Goal: Task Accomplishment & Management: Use online tool/utility

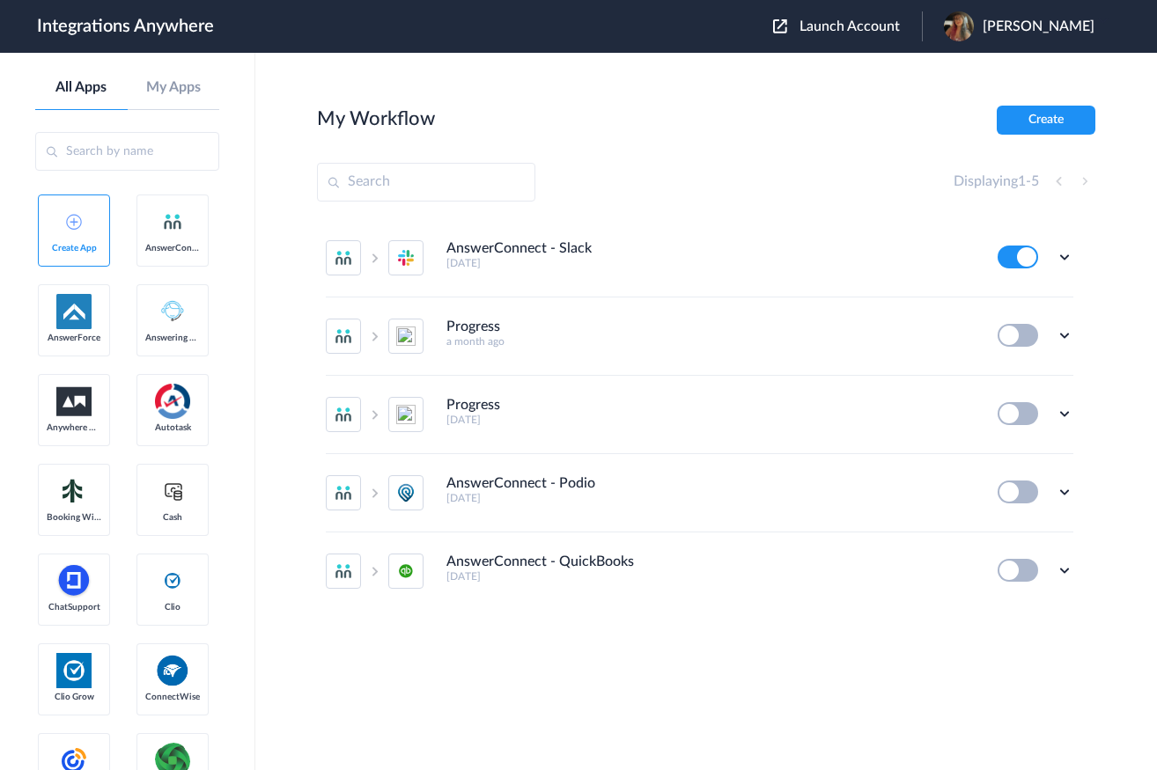
click at [863, 30] on span "Launch Account" at bounding box center [849, 26] width 100 height 14
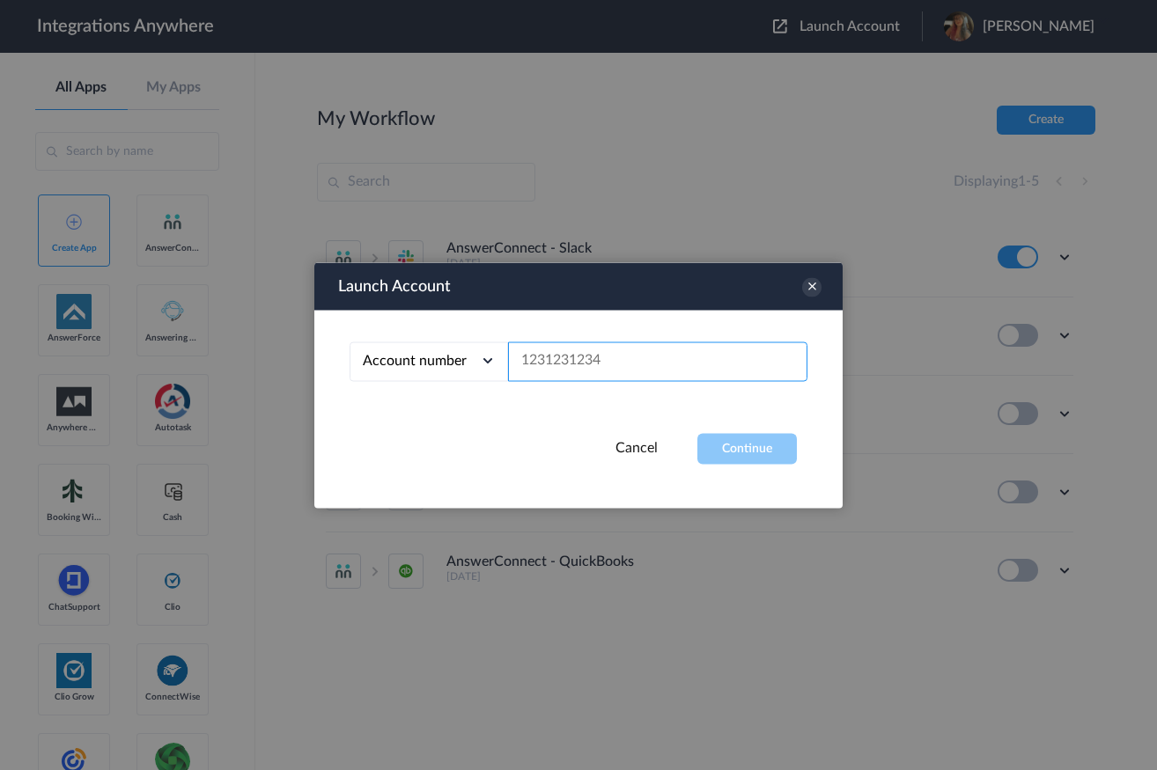
click at [628, 354] on input "text" at bounding box center [657, 362] width 299 height 40
paste input "8287011624"
type input "8287011624"
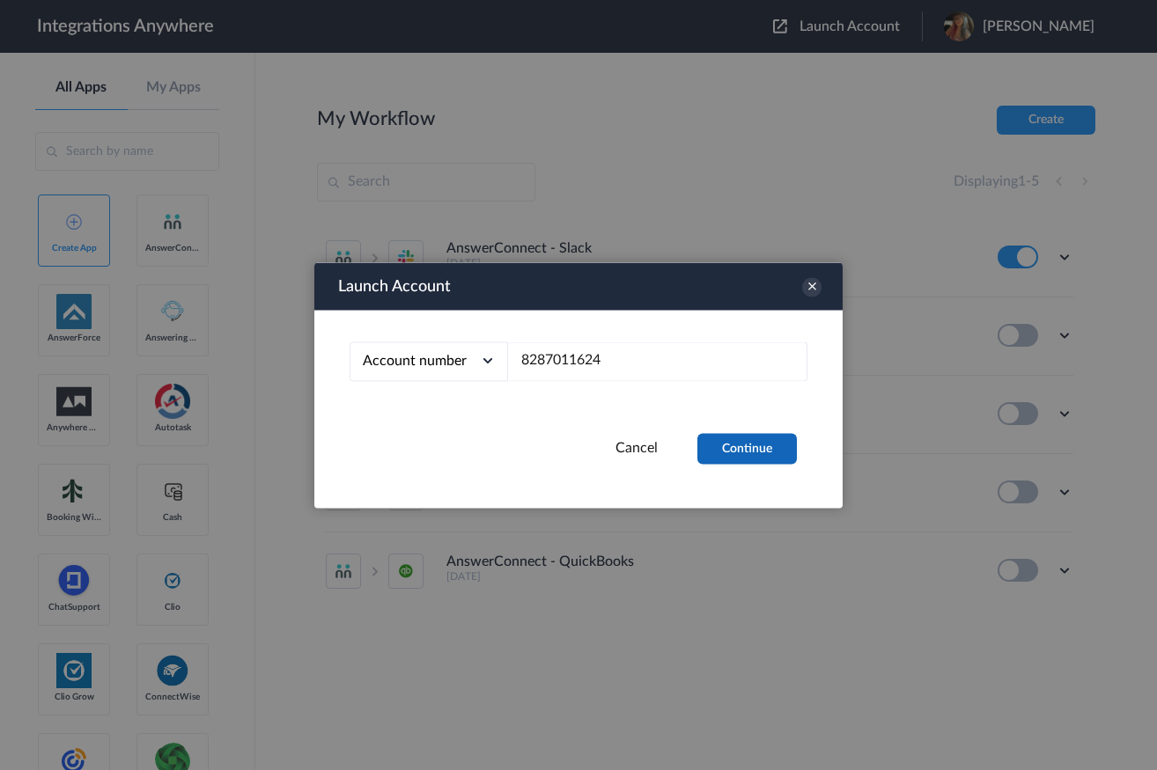
click at [756, 445] on button "Continue" at bounding box center [746, 448] width 99 height 31
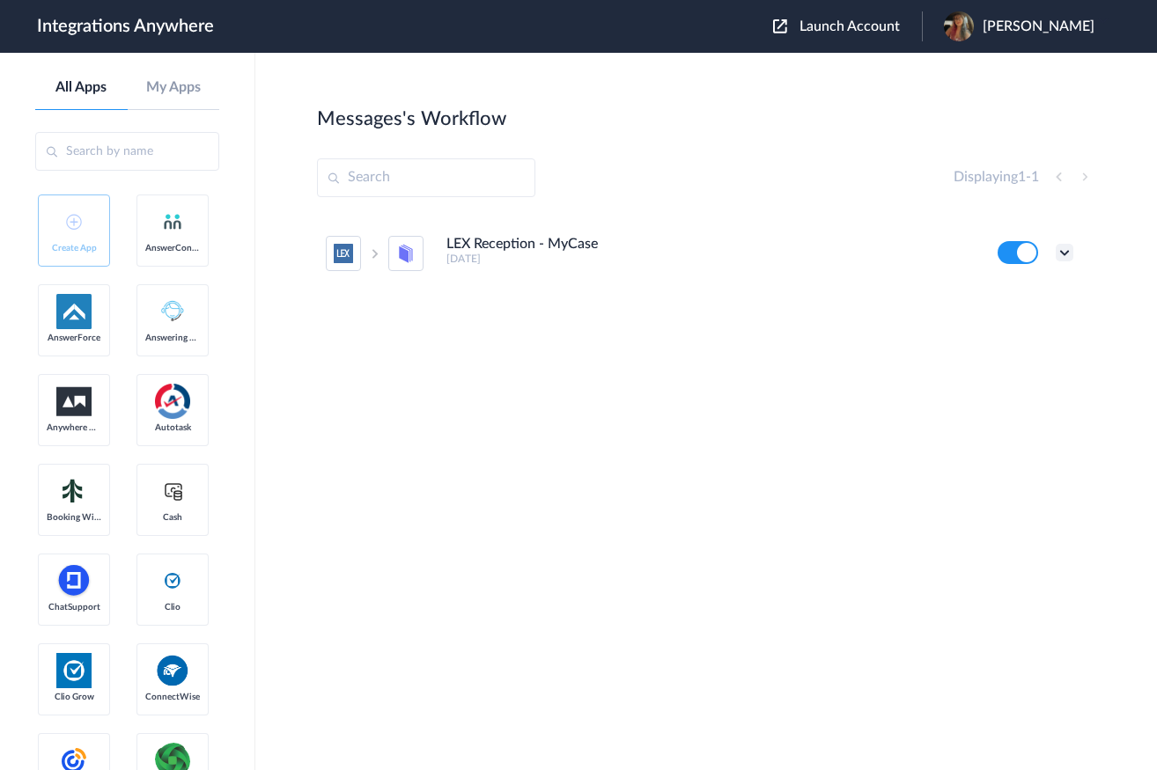
click at [1063, 253] on icon at bounding box center [1065, 253] width 18 height 18
click at [1016, 296] on li "Edit" at bounding box center [1016, 293] width 114 height 33
click at [1065, 253] on icon at bounding box center [1065, 253] width 18 height 18
click at [1022, 294] on li "Edit" at bounding box center [1016, 293] width 114 height 33
click at [1064, 249] on icon at bounding box center [1065, 253] width 18 height 18
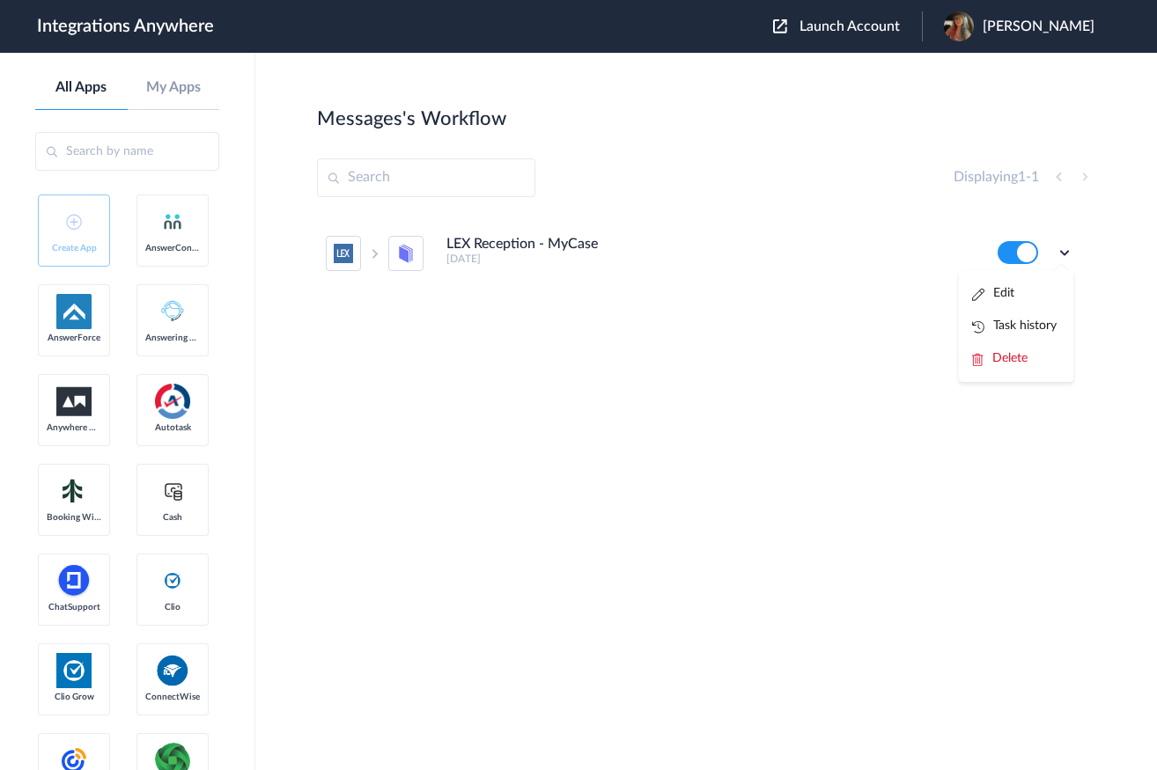
click at [1003, 299] on link "Edit" at bounding box center [993, 293] width 42 height 12
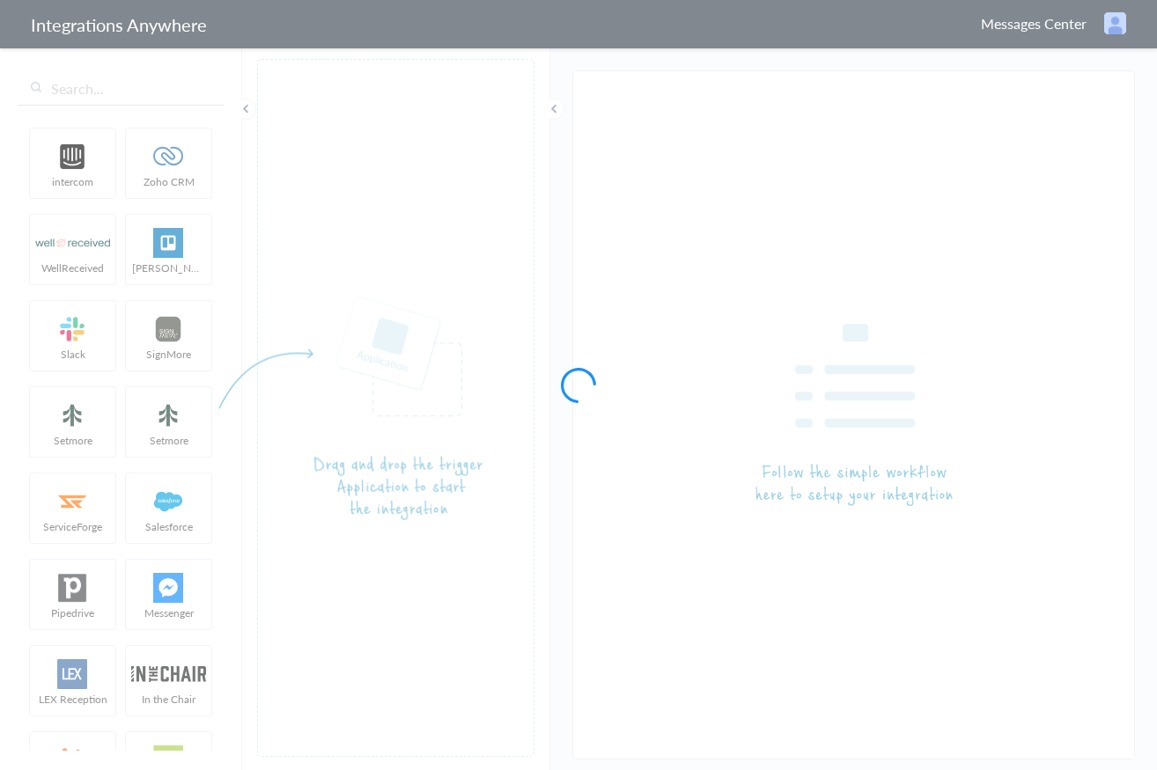
type input "LEX Reception - MyCase"
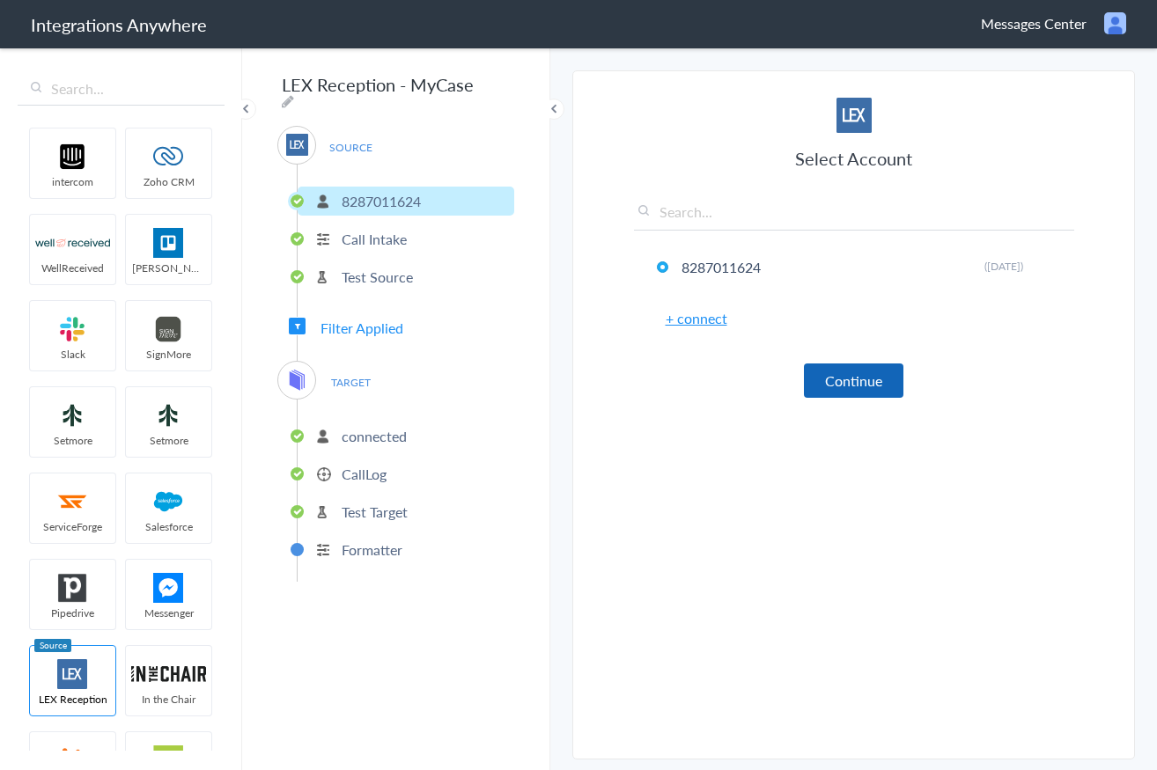
click at [858, 379] on button "Continue" at bounding box center [853, 381] width 99 height 34
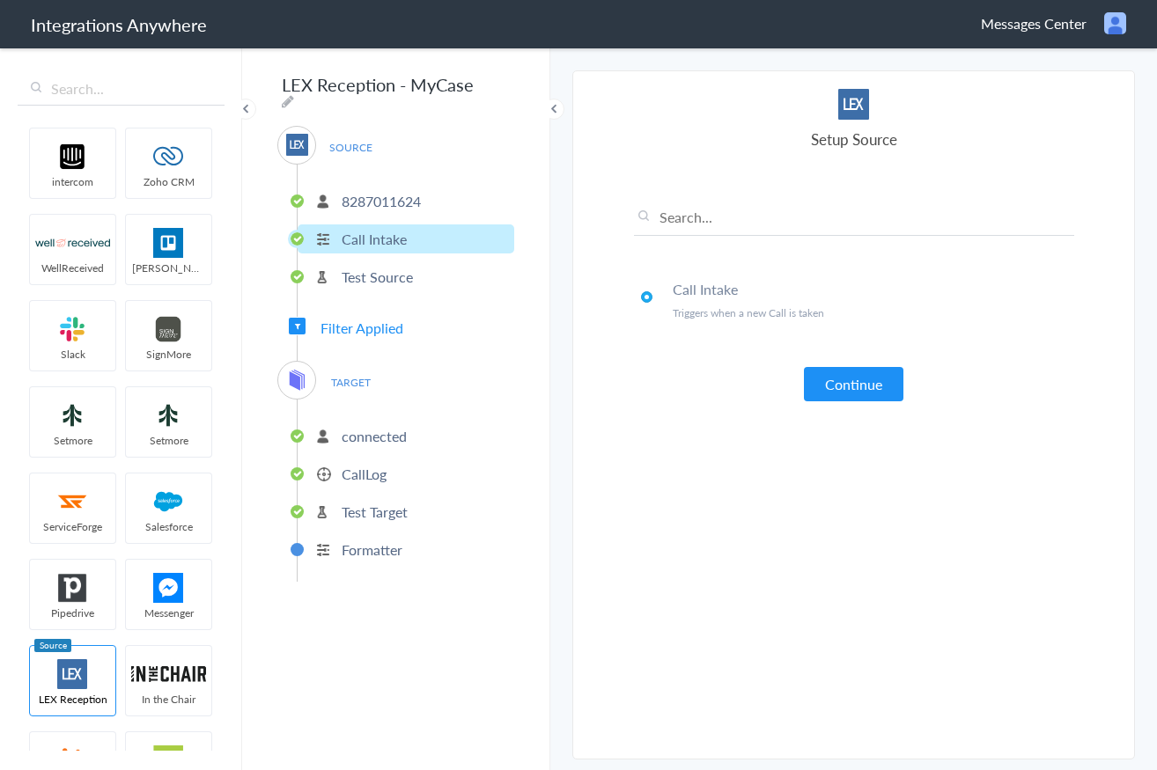
drag, startPoint x: 859, startPoint y: 392, endPoint x: 752, endPoint y: 411, distance: 109.1
click at [857, 393] on button "Continue" at bounding box center [853, 384] width 99 height 34
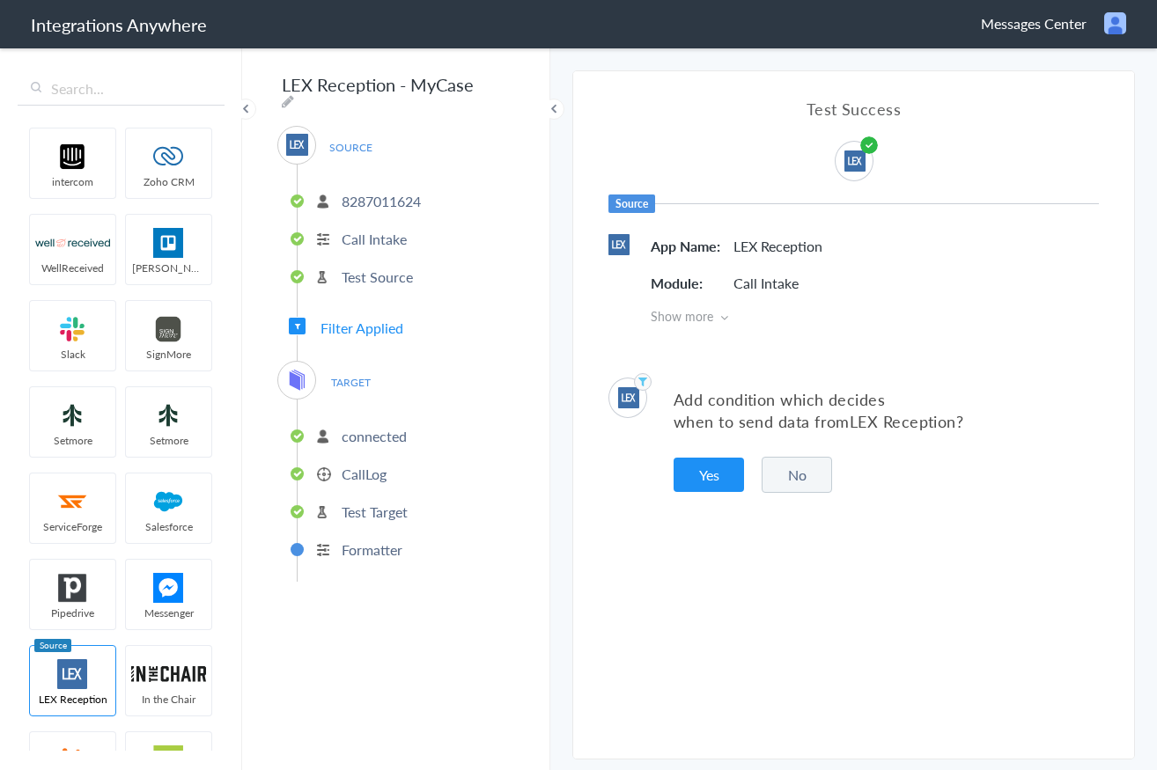
click at [796, 469] on button "No" at bounding box center [796, 475] width 70 height 36
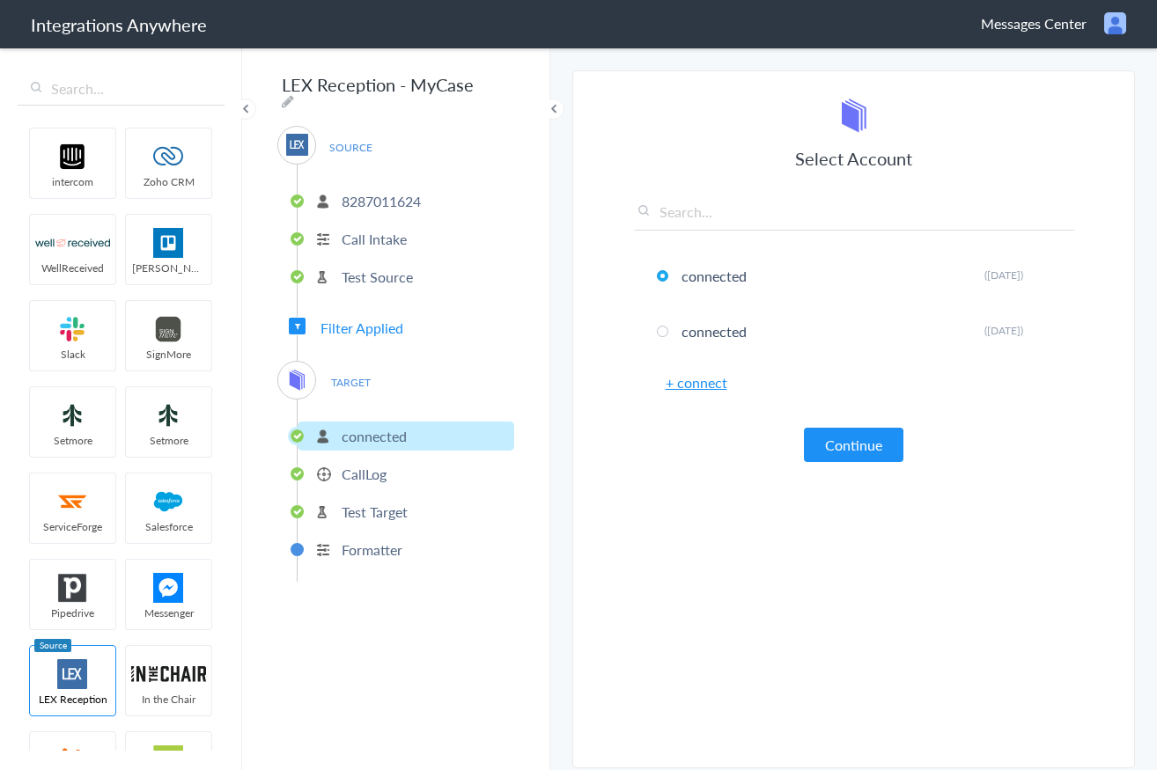
click at [846, 441] on button "Continue" at bounding box center [853, 445] width 99 height 34
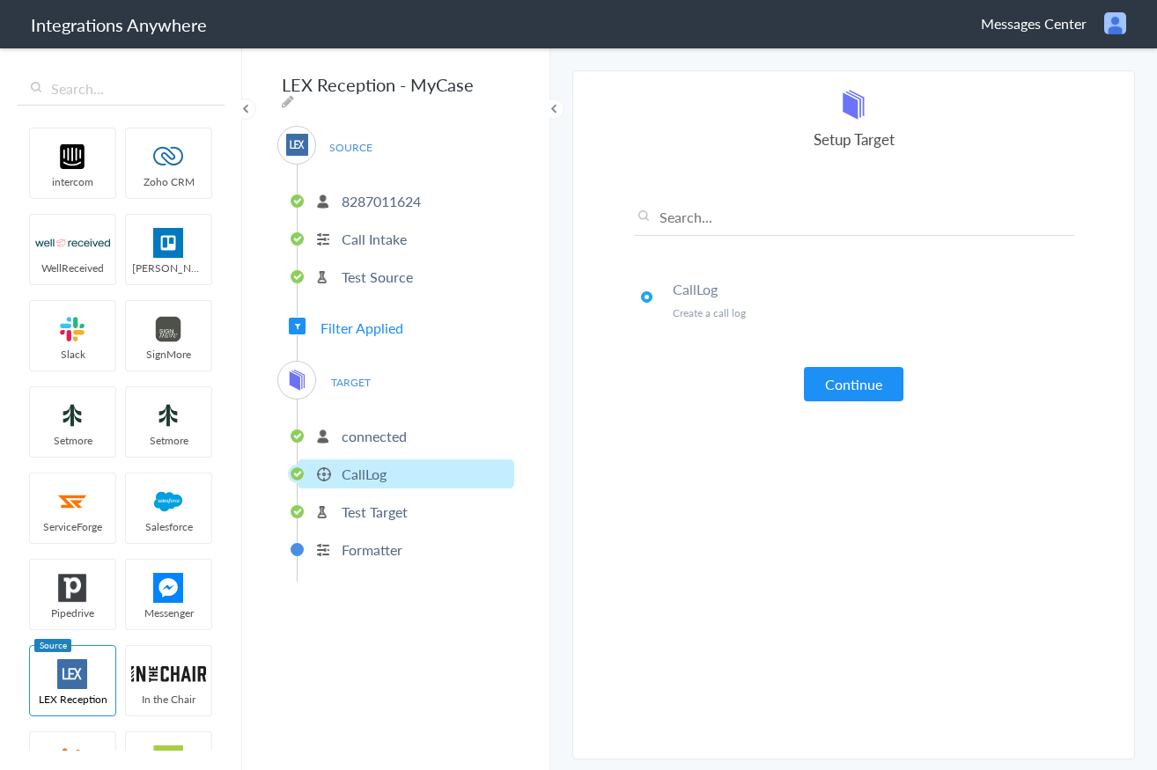
click at [834, 389] on button "Continue" at bounding box center [853, 384] width 99 height 34
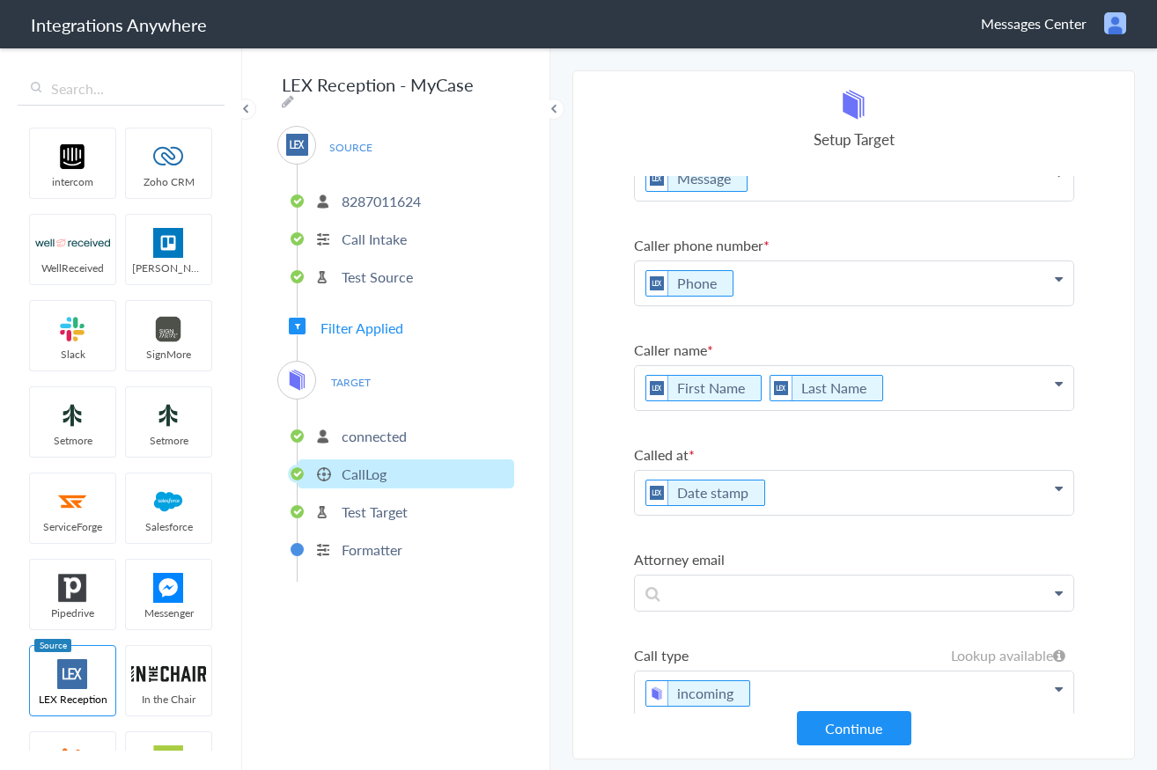
scroll to position [82, 0]
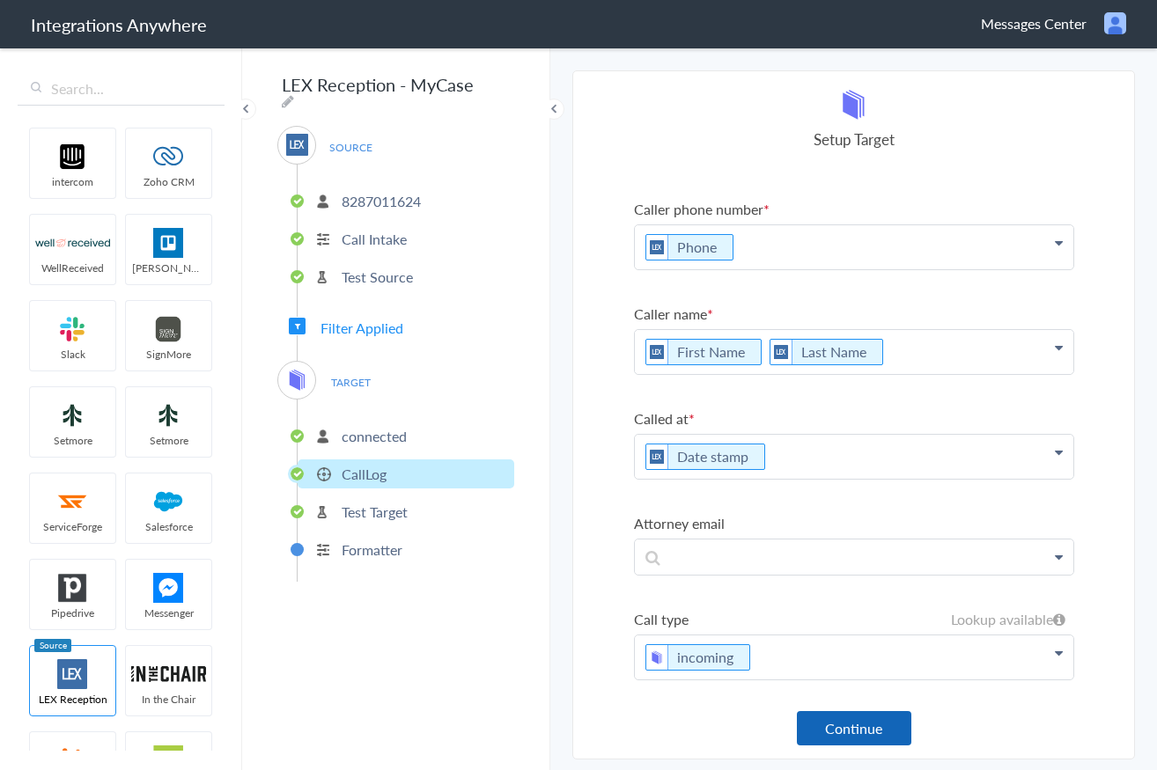
click at [881, 730] on button "Continue" at bounding box center [854, 728] width 114 height 34
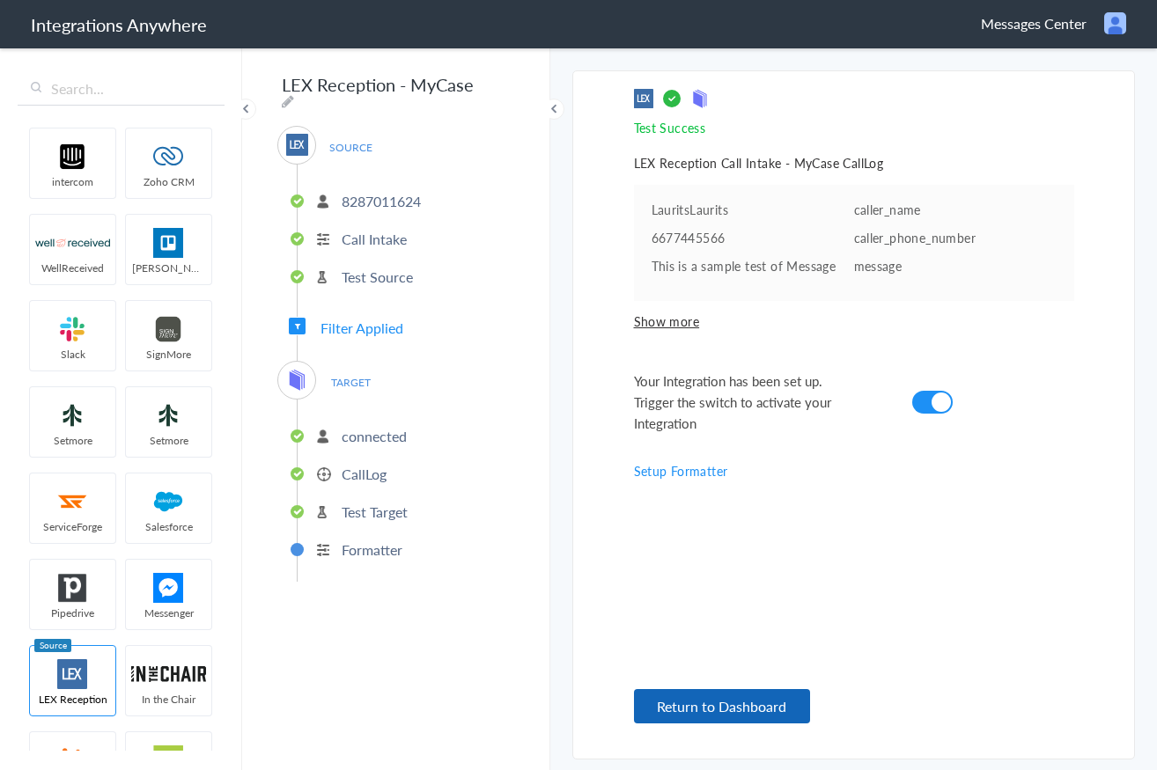
click at [692, 702] on button "Return to Dashboard" at bounding box center [722, 706] width 176 height 34
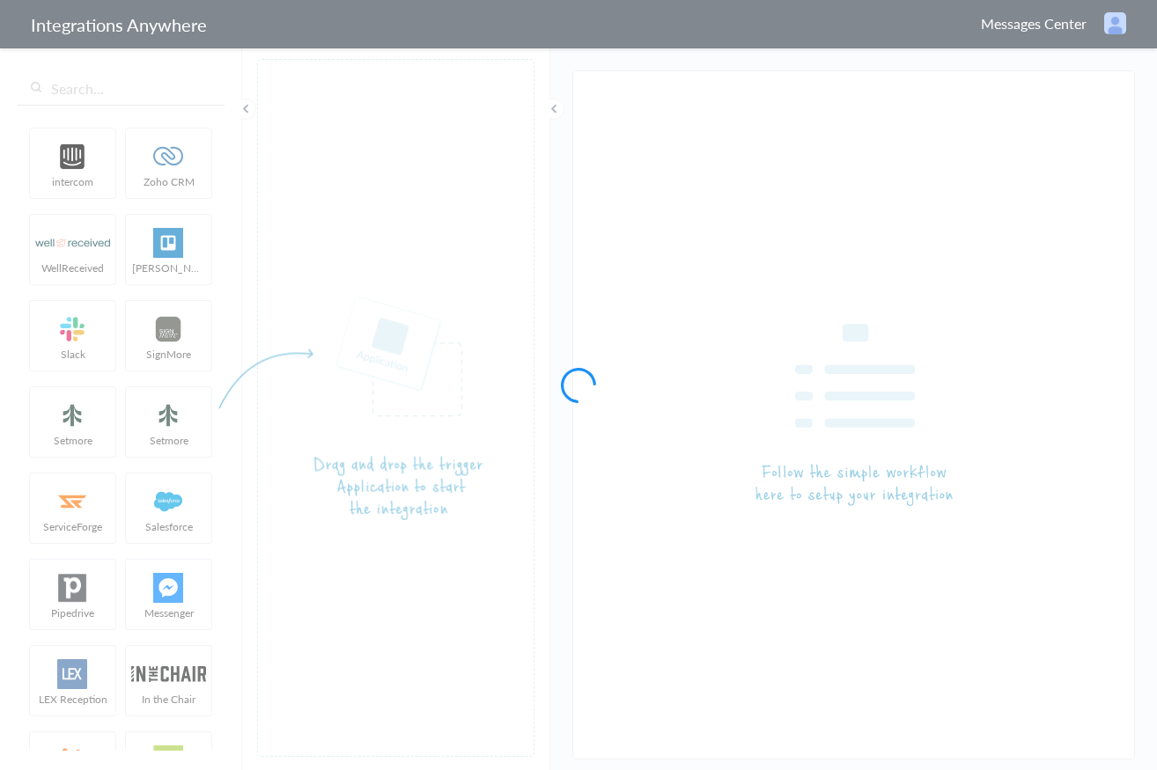
type input "LEX Reception - MyCase"
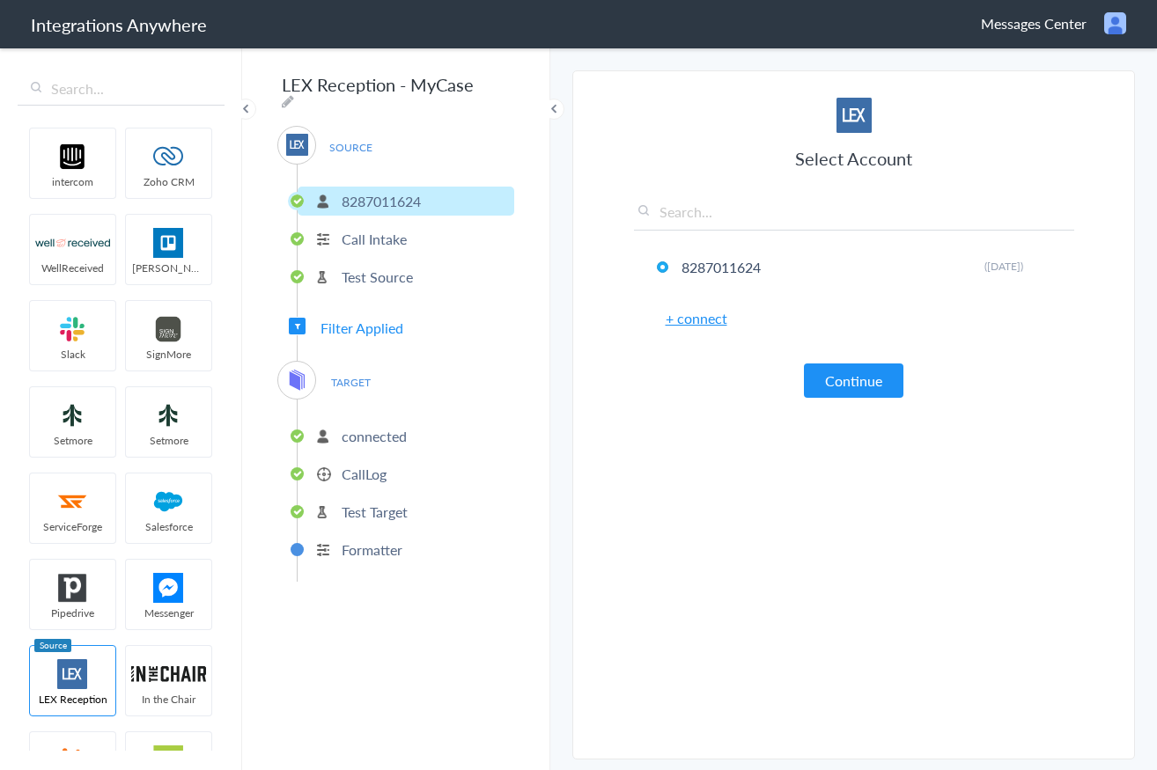
click at [852, 385] on button "Continue" at bounding box center [853, 381] width 99 height 34
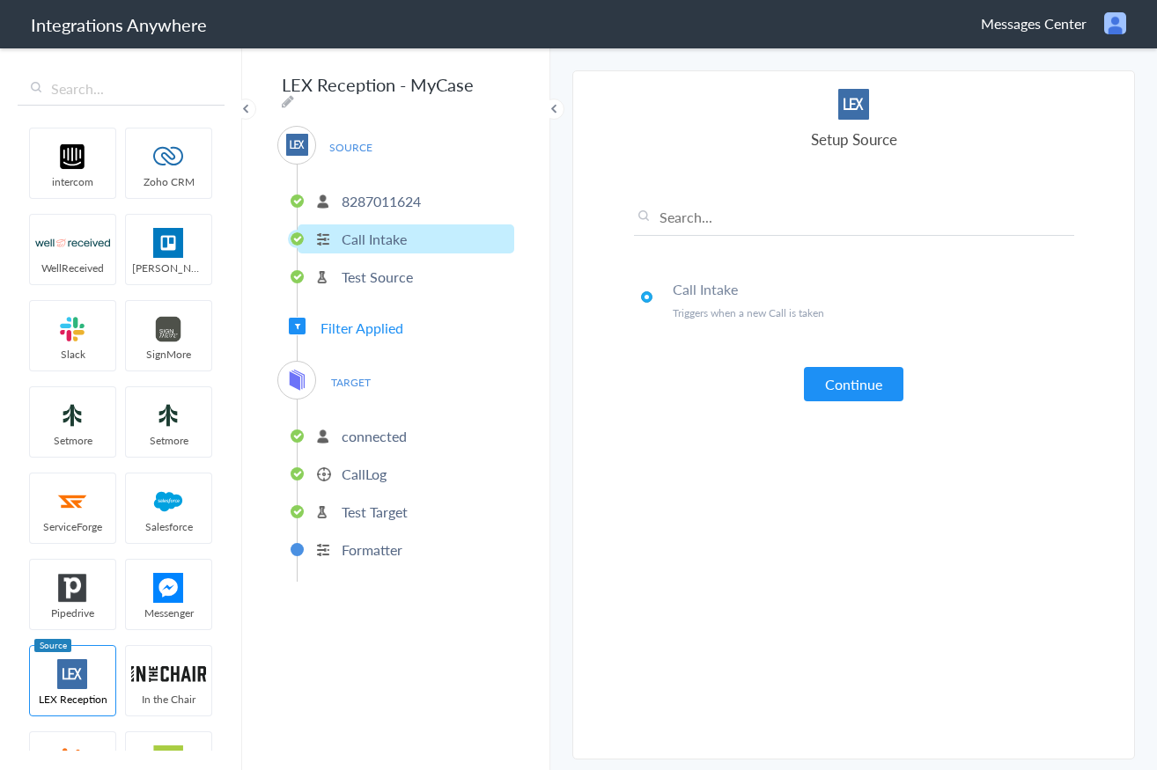
click at [853, 386] on button "Continue" at bounding box center [853, 384] width 99 height 34
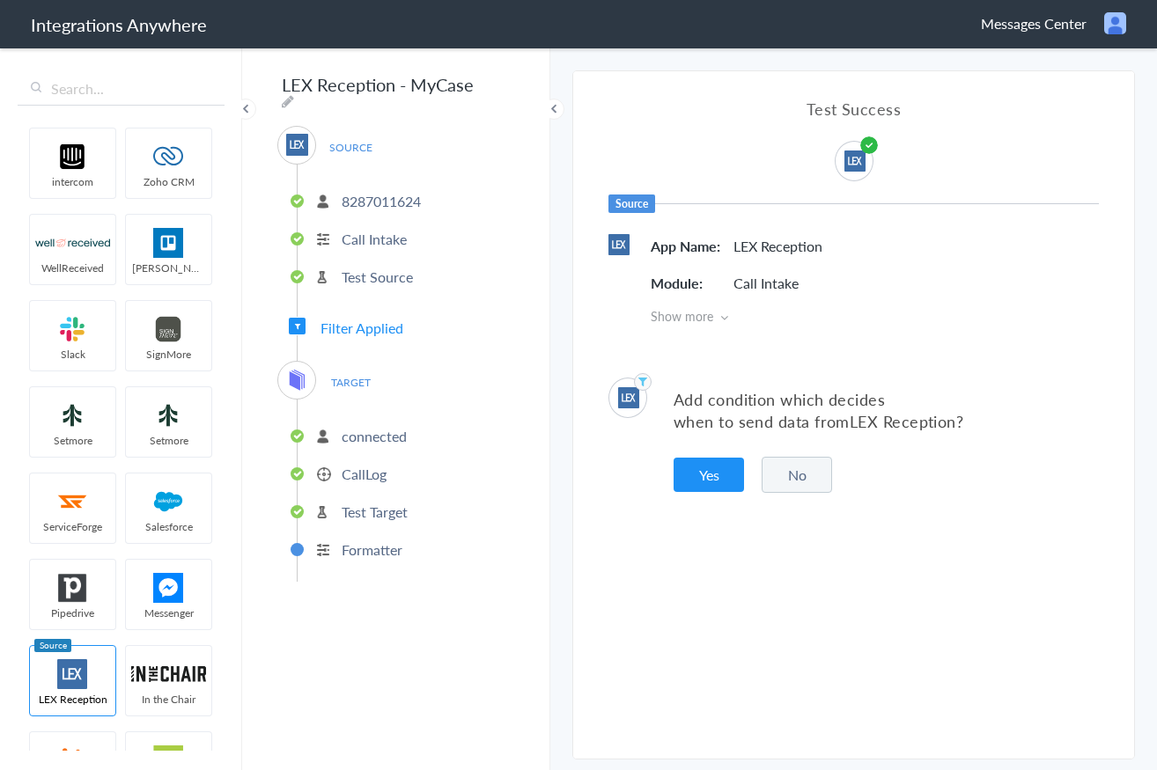
click at [724, 313] on icon at bounding box center [724, 318] width 8 height 12
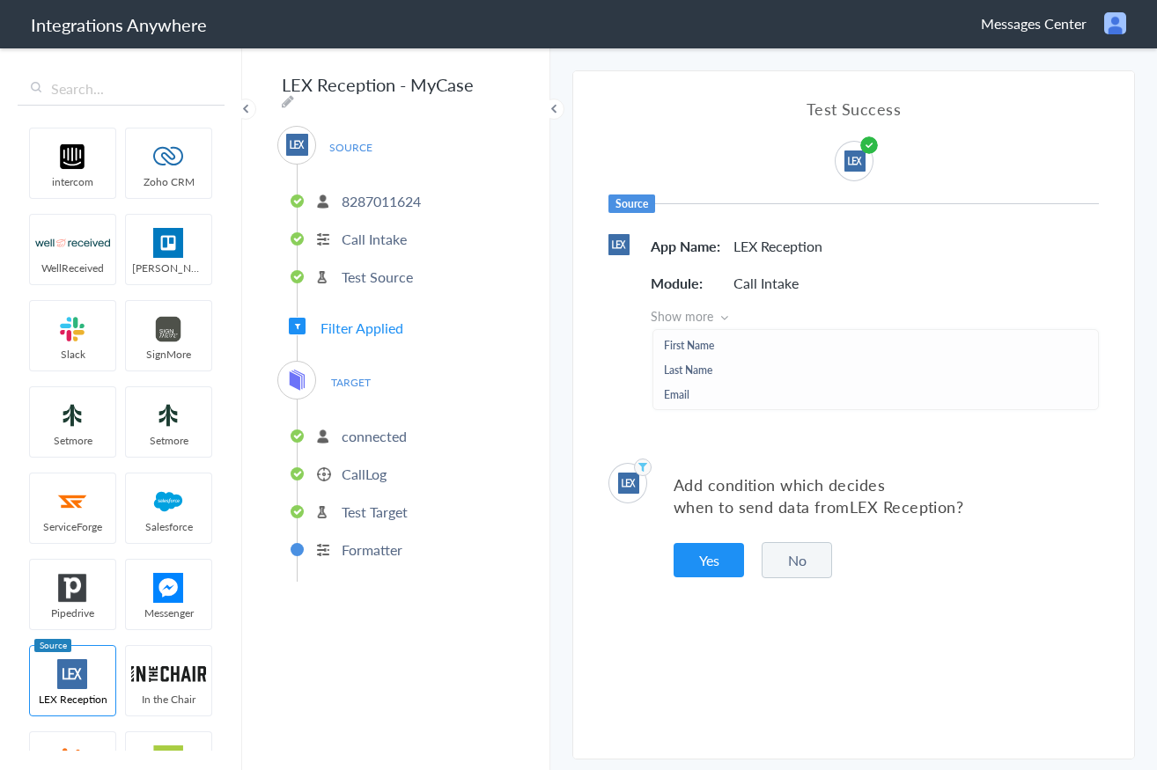
drag, startPoint x: 709, startPoint y: 563, endPoint x: 736, endPoint y: 523, distance: 48.8
click at [709, 563] on button "Yes" at bounding box center [708, 560] width 70 height 34
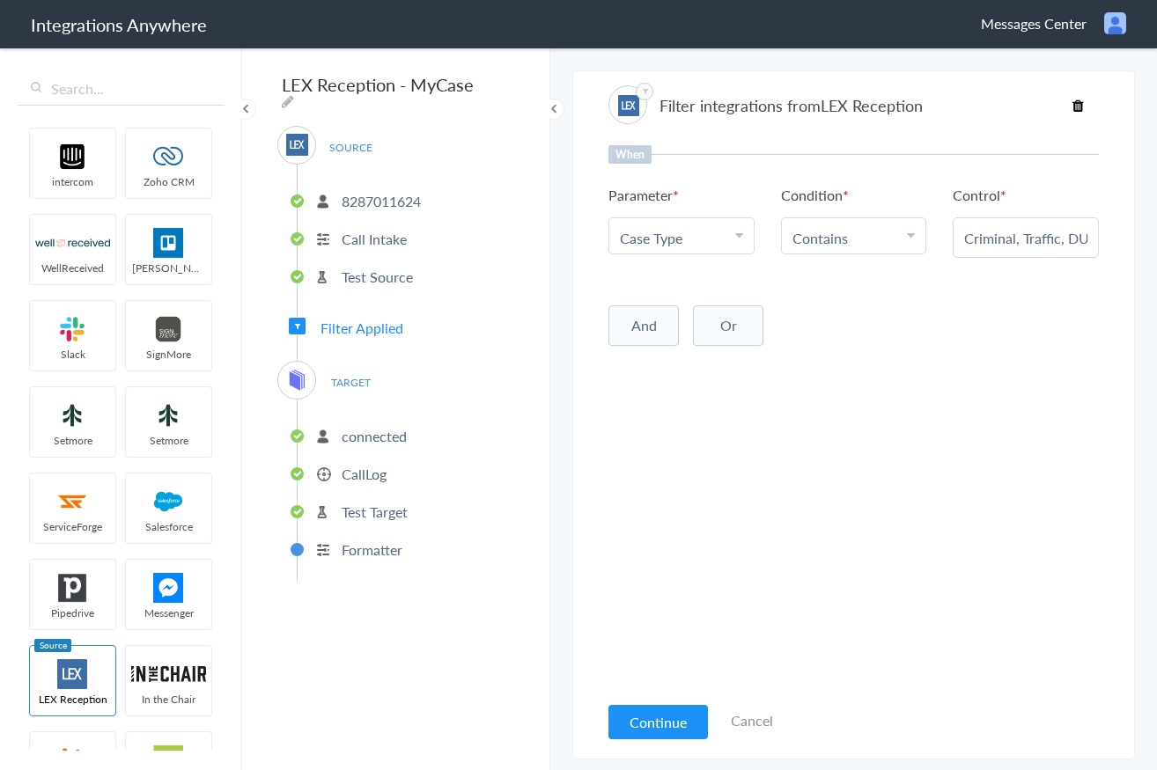
click at [1008, 239] on input "Criminal, Traffic, DUI, or Domestic Violence/TRO" at bounding box center [1025, 238] width 123 height 20
click at [1078, 106] on icon at bounding box center [1077, 106] width 11 height 14
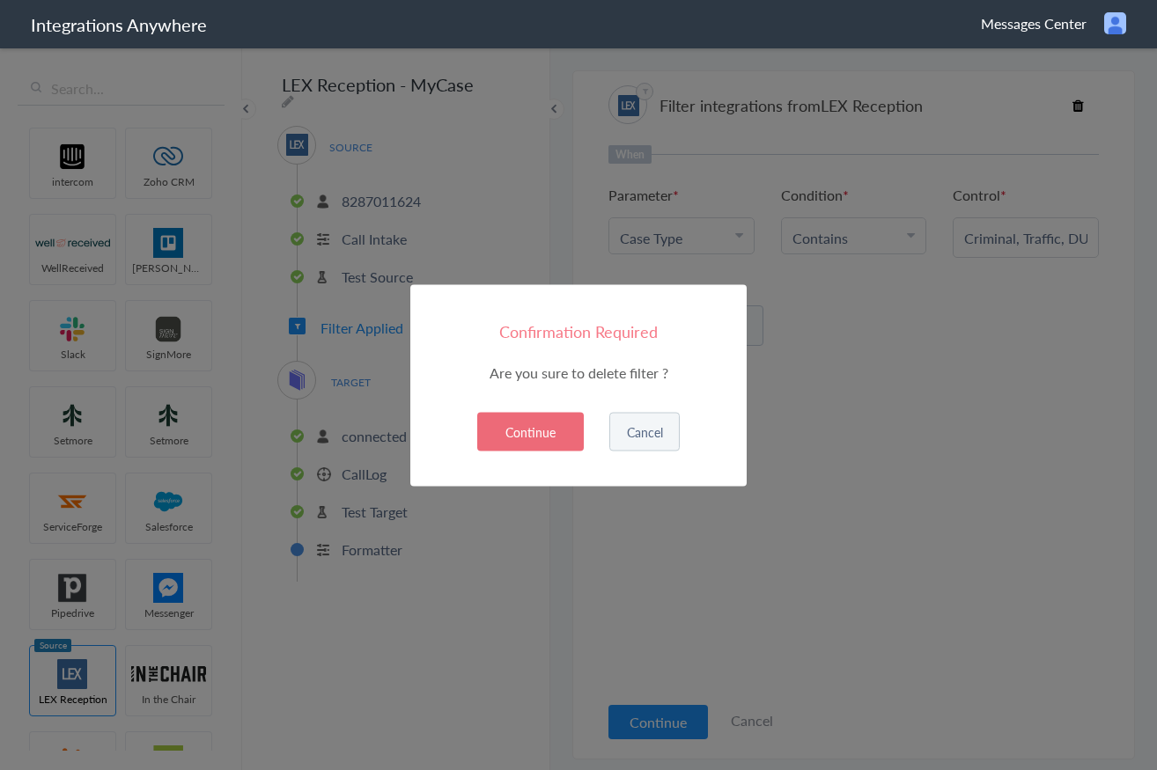
click at [520, 430] on button "Continue" at bounding box center [530, 431] width 107 height 39
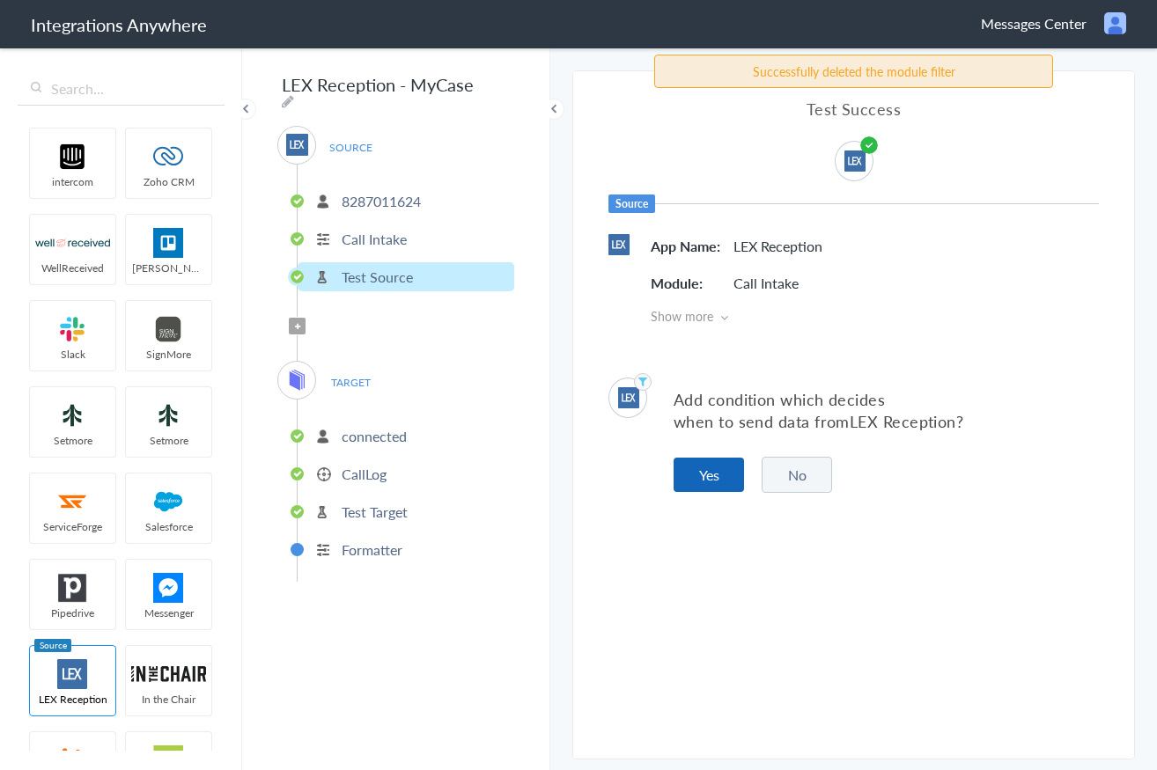
click at [701, 477] on button "Yes" at bounding box center [708, 475] width 70 height 34
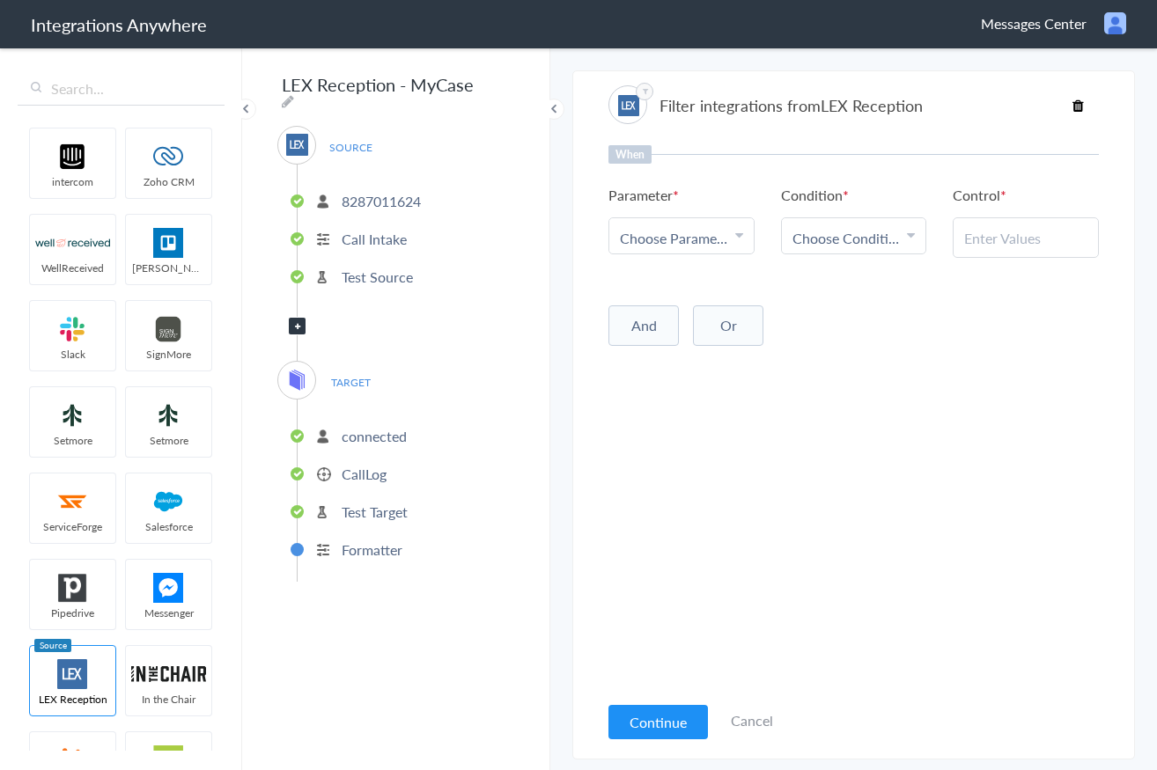
click at [739, 232] on icon at bounding box center [739, 235] width 8 height 14
click at [696, 283] on input "text" at bounding box center [681, 287] width 144 height 38
type input "clos"
click at [692, 322] on link "Call Closing Note" at bounding box center [681, 324] width 144 height 38
click at [842, 237] on span "Choose Condition" at bounding box center [847, 238] width 110 height 20
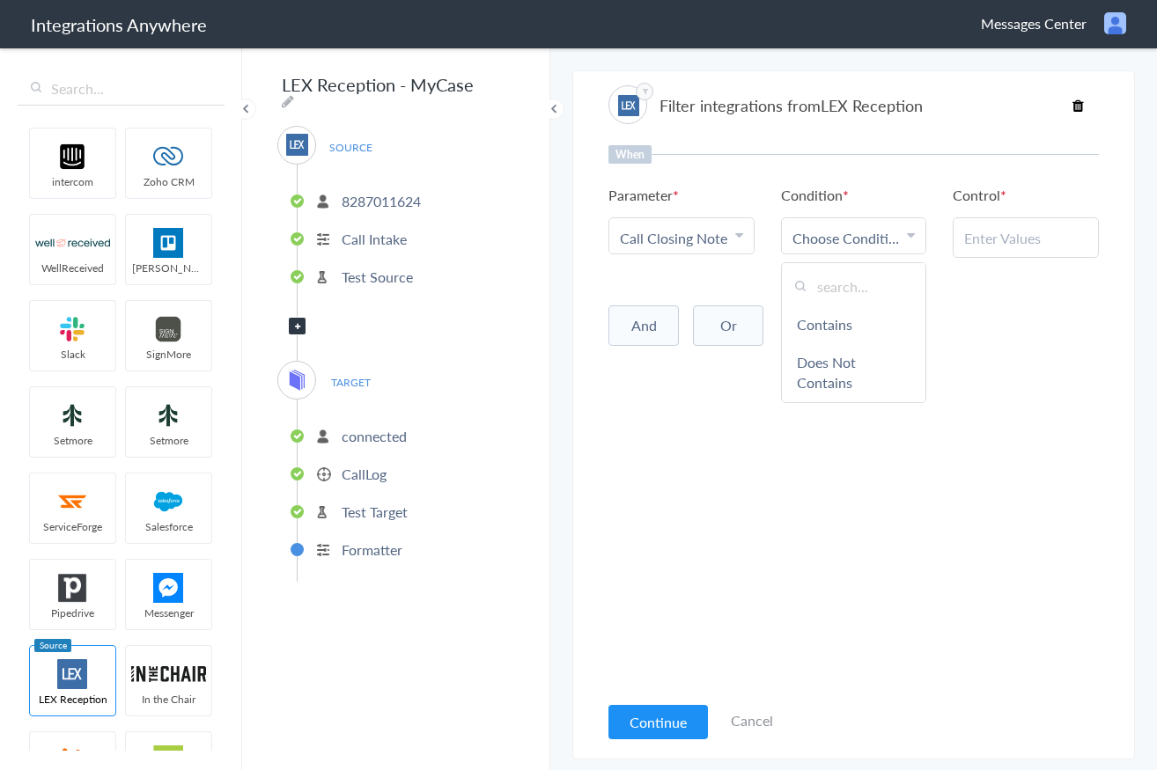
click at [852, 287] on input "text" at bounding box center [854, 287] width 144 height 38
type input "does"
click at [846, 374] on link "Does Not Exists" at bounding box center [854, 383] width 144 height 38
click at [635, 723] on button "Continue" at bounding box center [657, 722] width 99 height 34
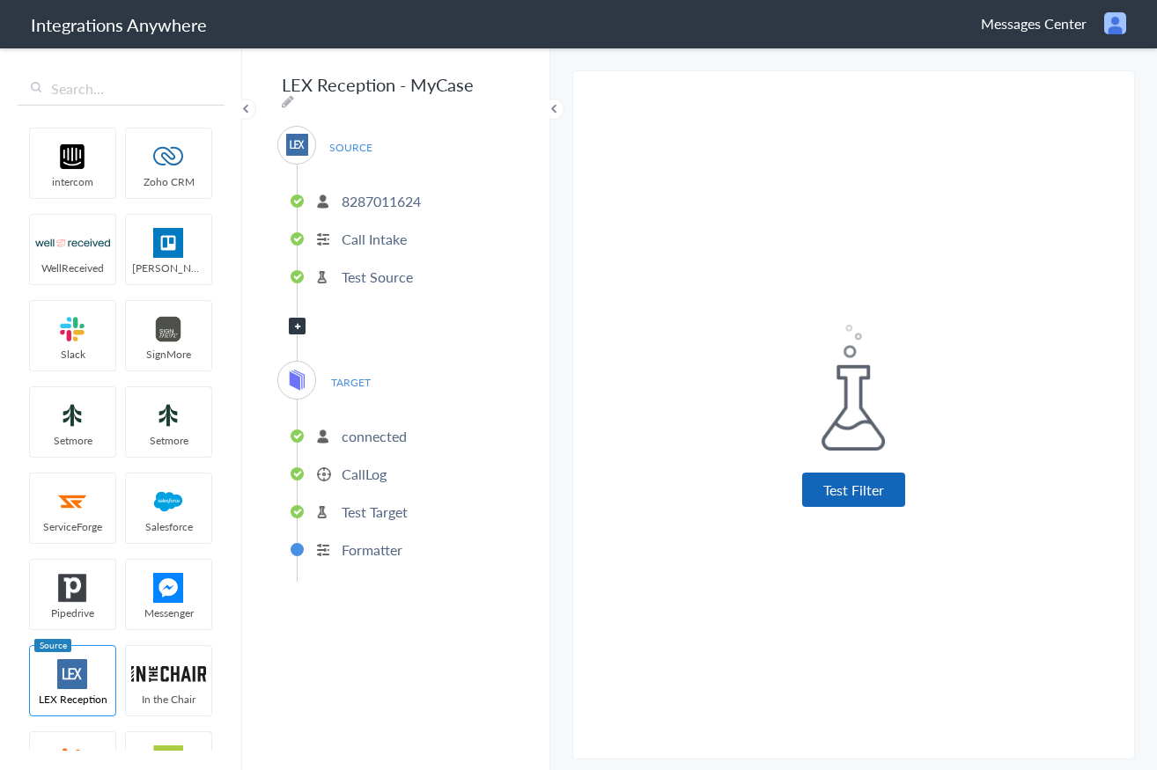
click at [863, 485] on button "Test Filter" at bounding box center [853, 490] width 103 height 34
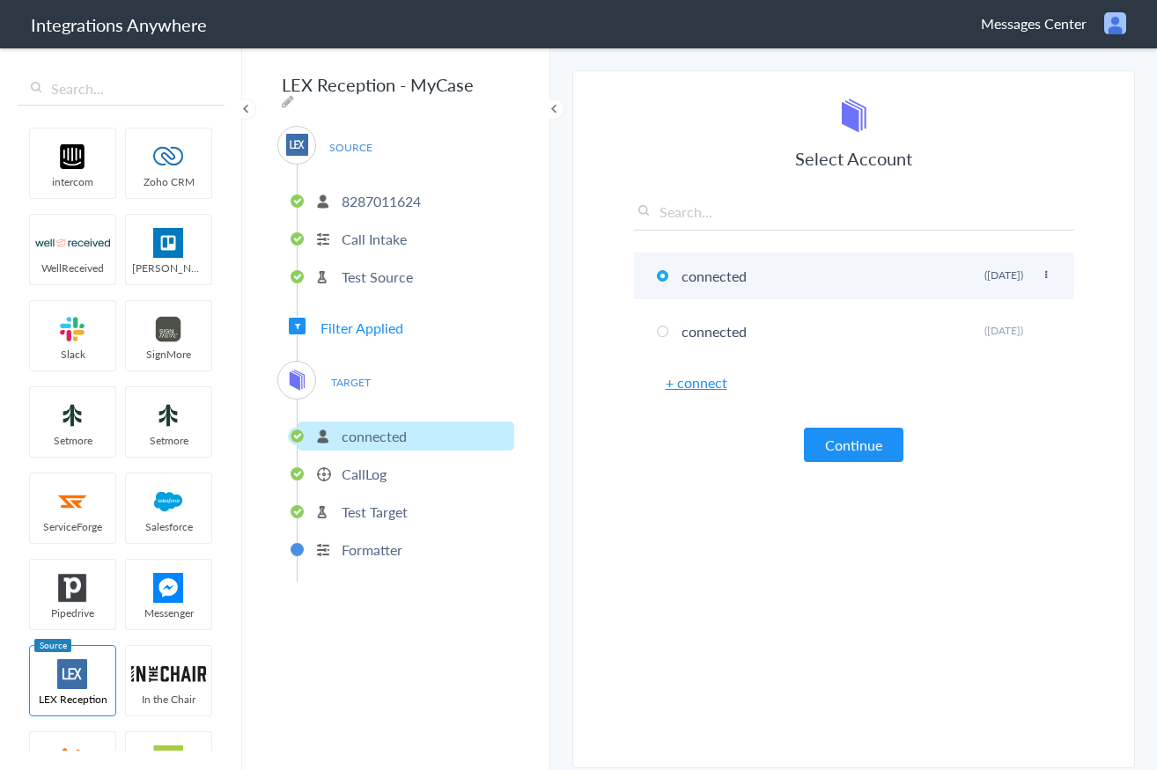
click at [710, 274] on li "connected Rename Delete (5 months ago)" at bounding box center [854, 276] width 440 height 47
click at [1045, 271] on icon at bounding box center [1046, 275] width 11 height 10
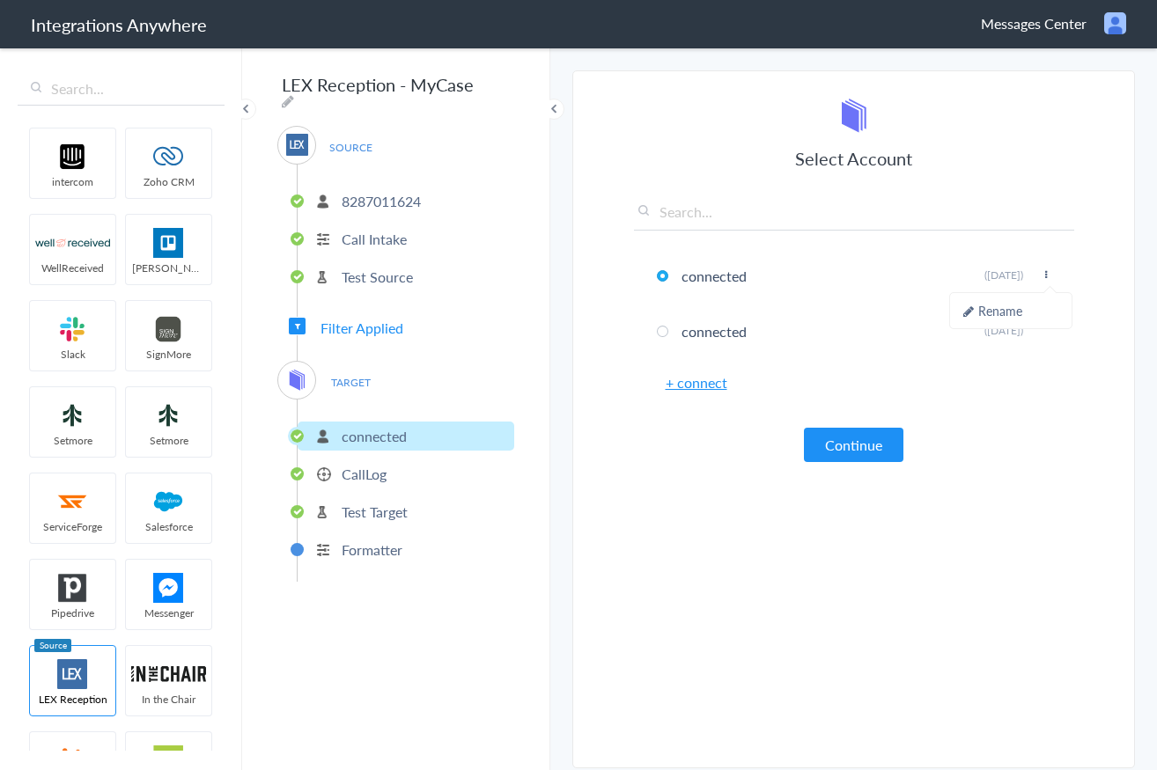
click at [767, 577] on article "Select Account connected Rename Delete (5 months ago) connected Rename Delete (…" at bounding box center [854, 424] width 440 height 652
click at [693, 386] on link "+ connect" at bounding box center [697, 382] width 62 height 20
click at [863, 447] on button "Continue" at bounding box center [853, 445] width 99 height 34
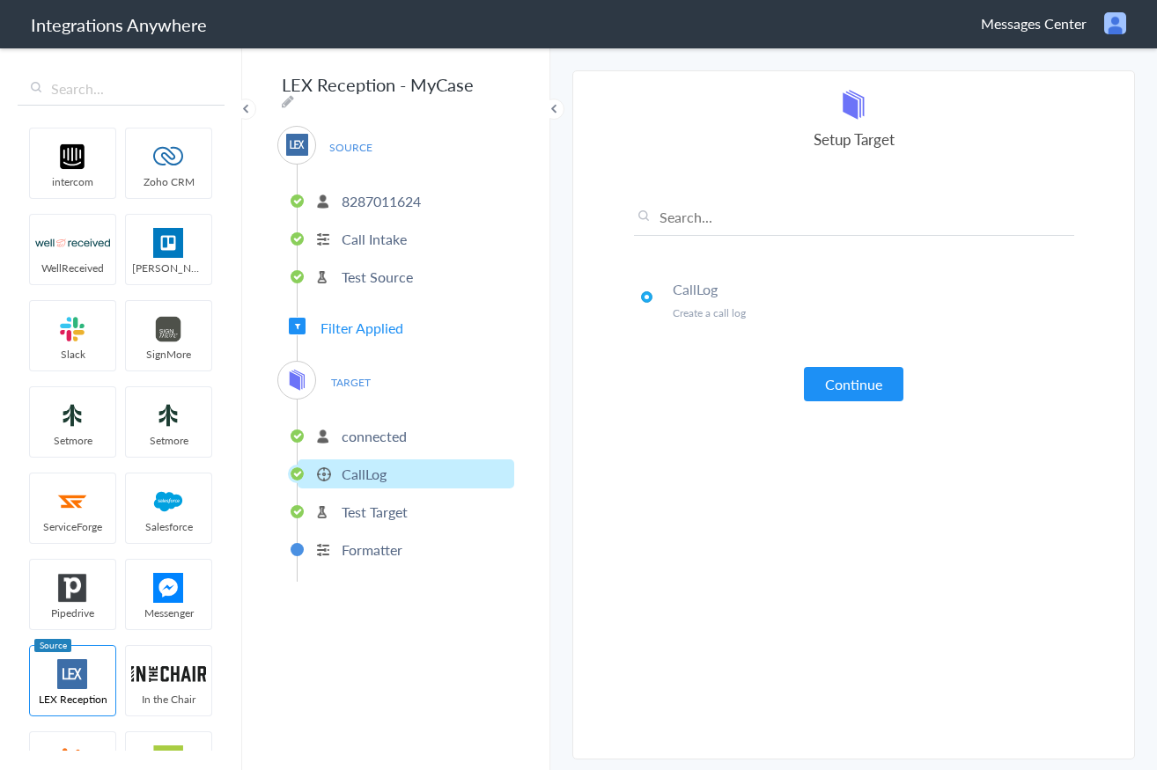
click at [855, 395] on button "Continue" at bounding box center [853, 384] width 99 height 34
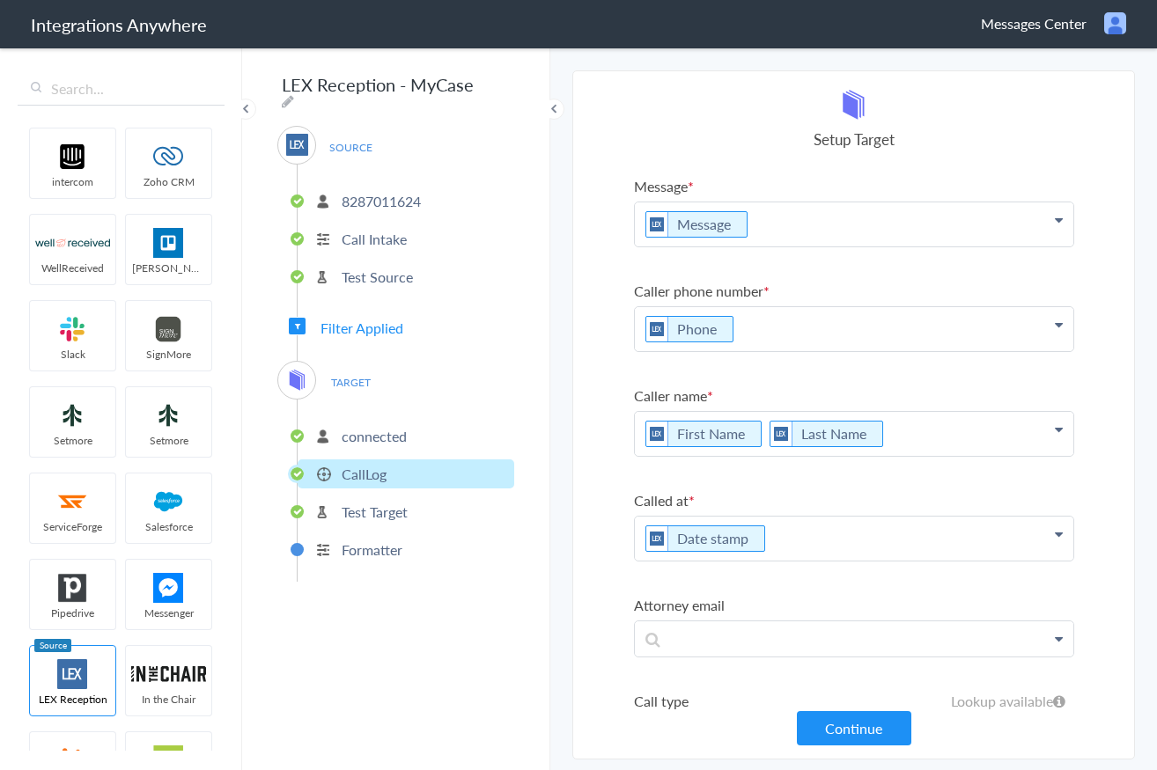
scroll to position [82, 0]
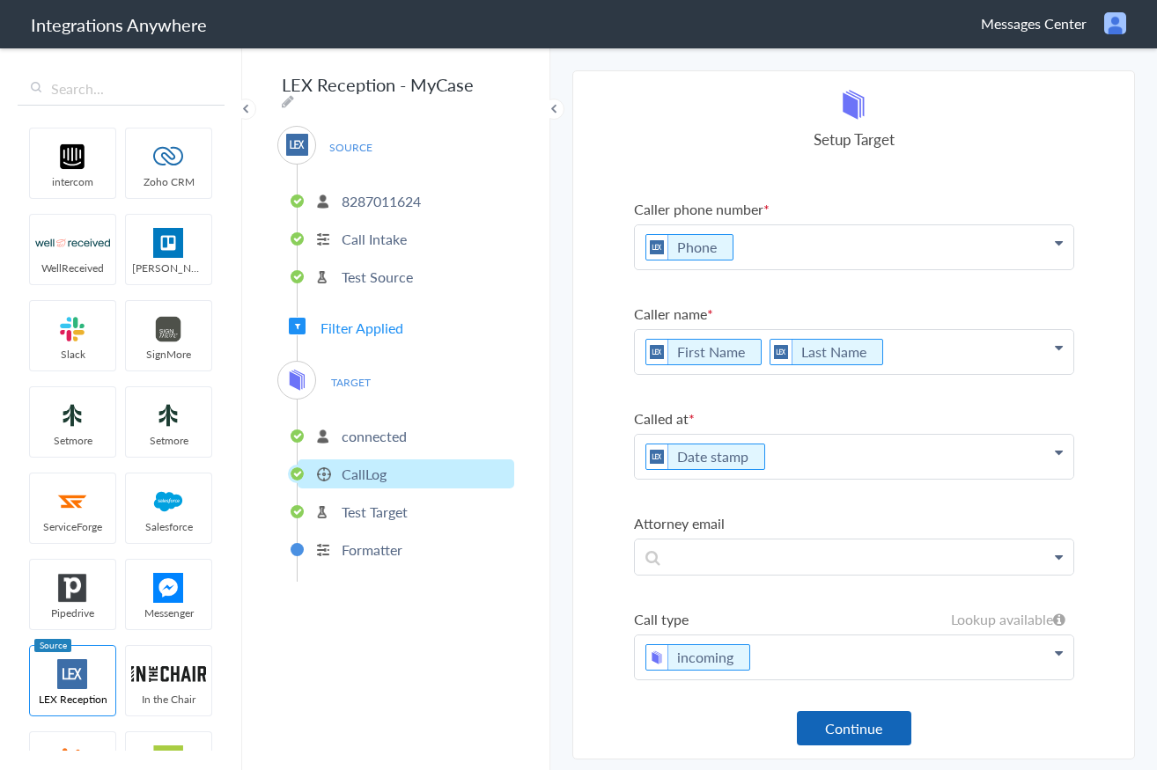
click at [857, 733] on button "Continue" at bounding box center [854, 728] width 114 height 34
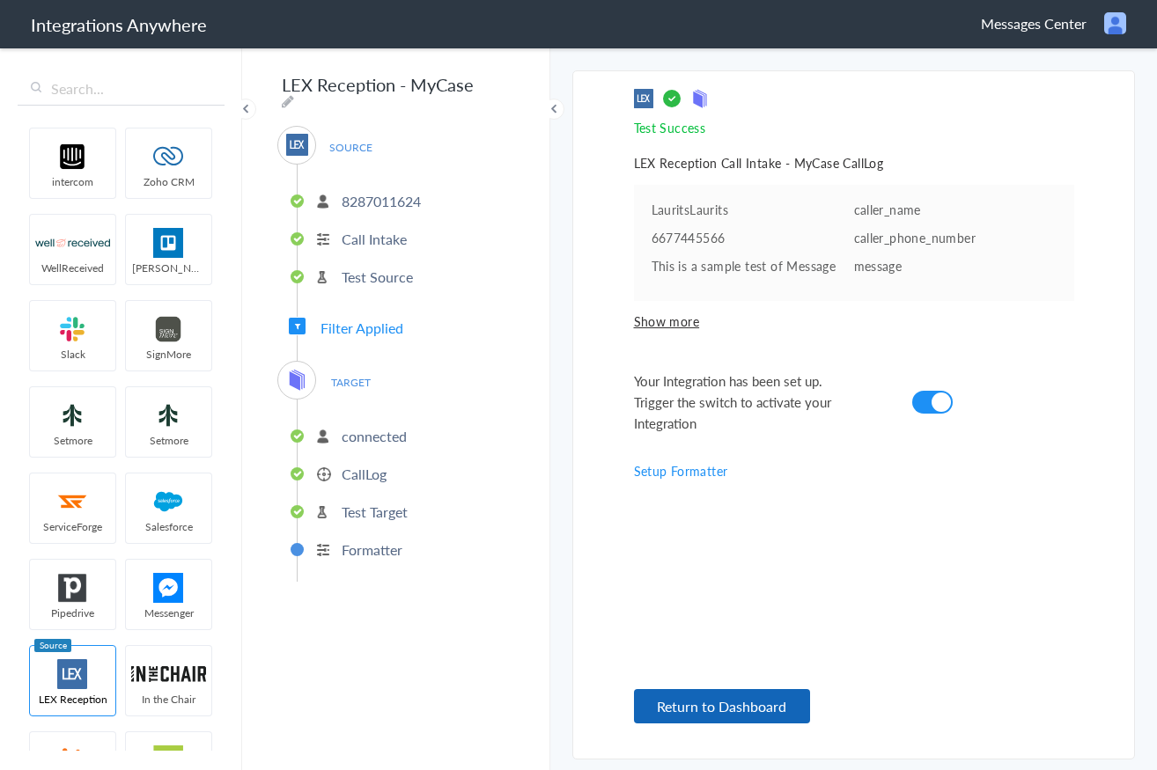
click at [692, 708] on button "Return to Dashboard" at bounding box center [722, 706] width 176 height 34
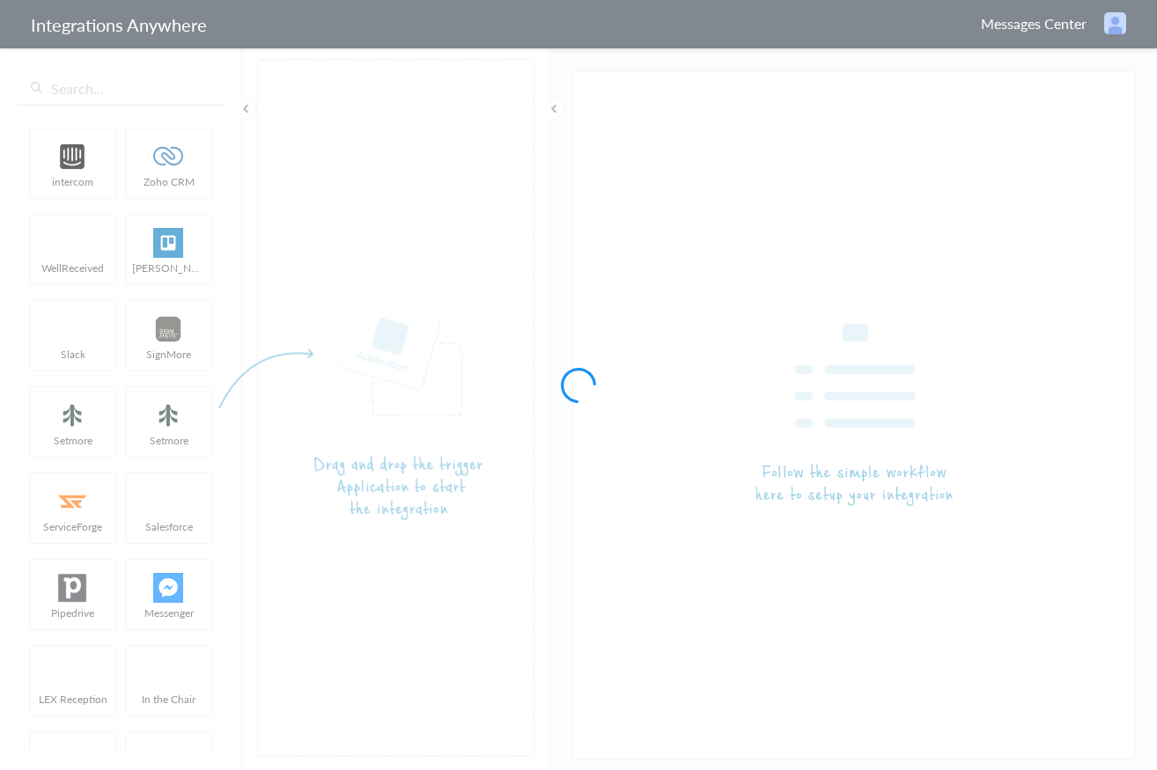
type input "LEX Reception - MyCase"
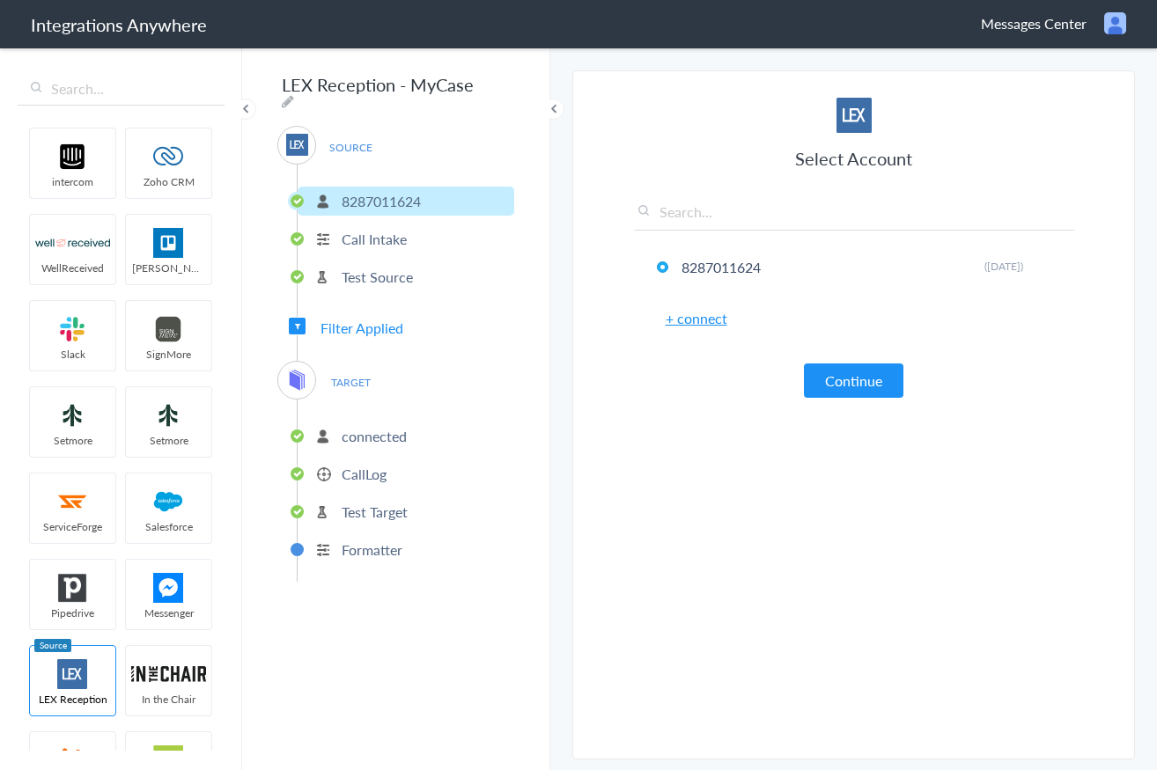
click at [847, 386] on button "Continue" at bounding box center [853, 381] width 99 height 34
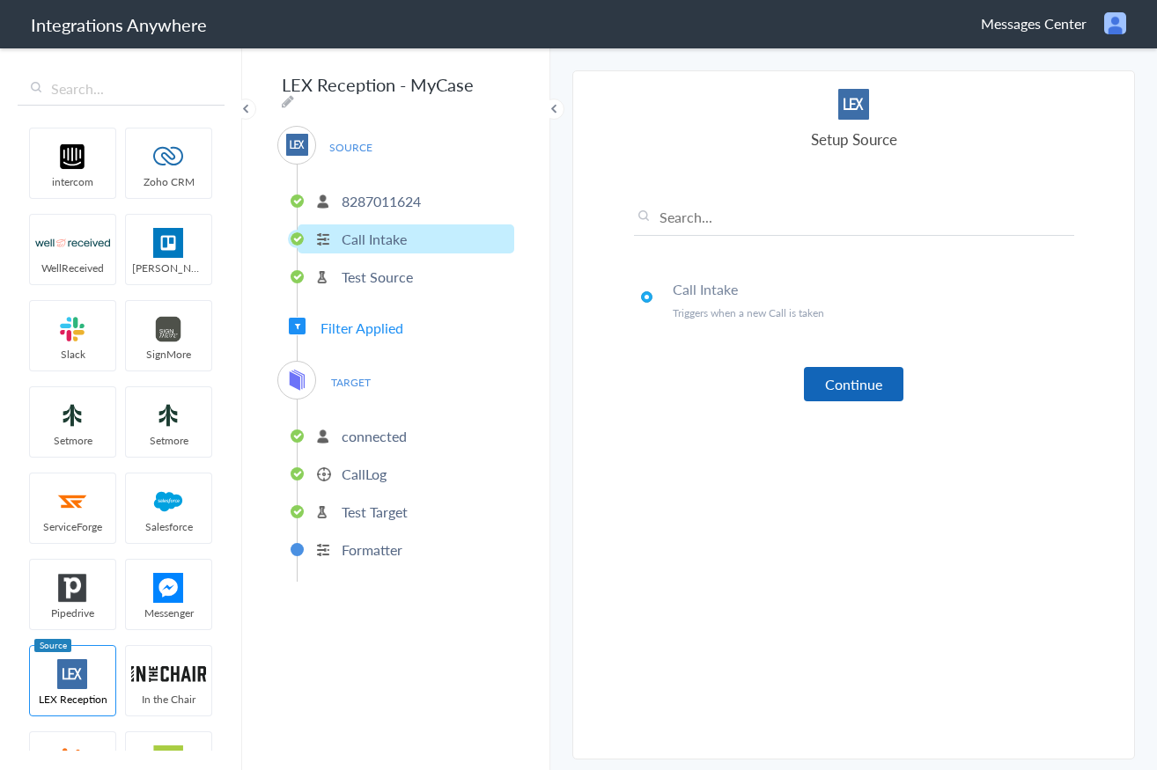
click at [847, 386] on button "Continue" at bounding box center [853, 384] width 99 height 34
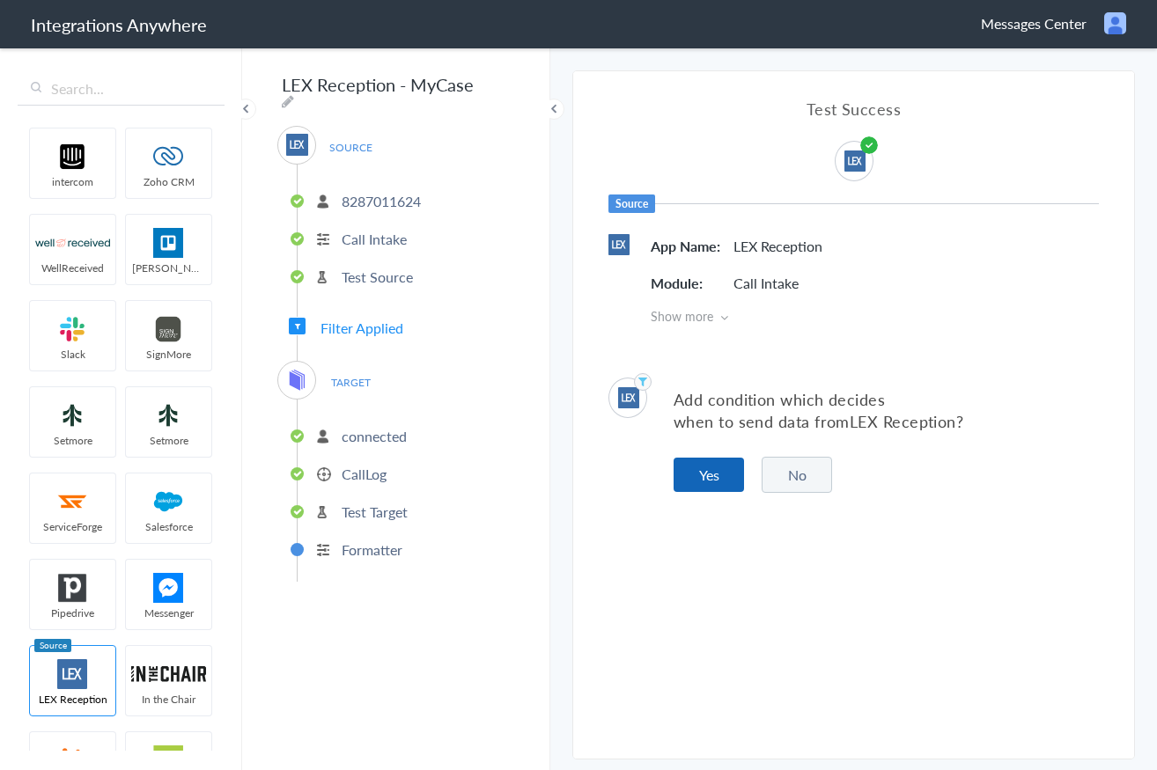
click at [693, 482] on button "Yes" at bounding box center [708, 475] width 70 height 34
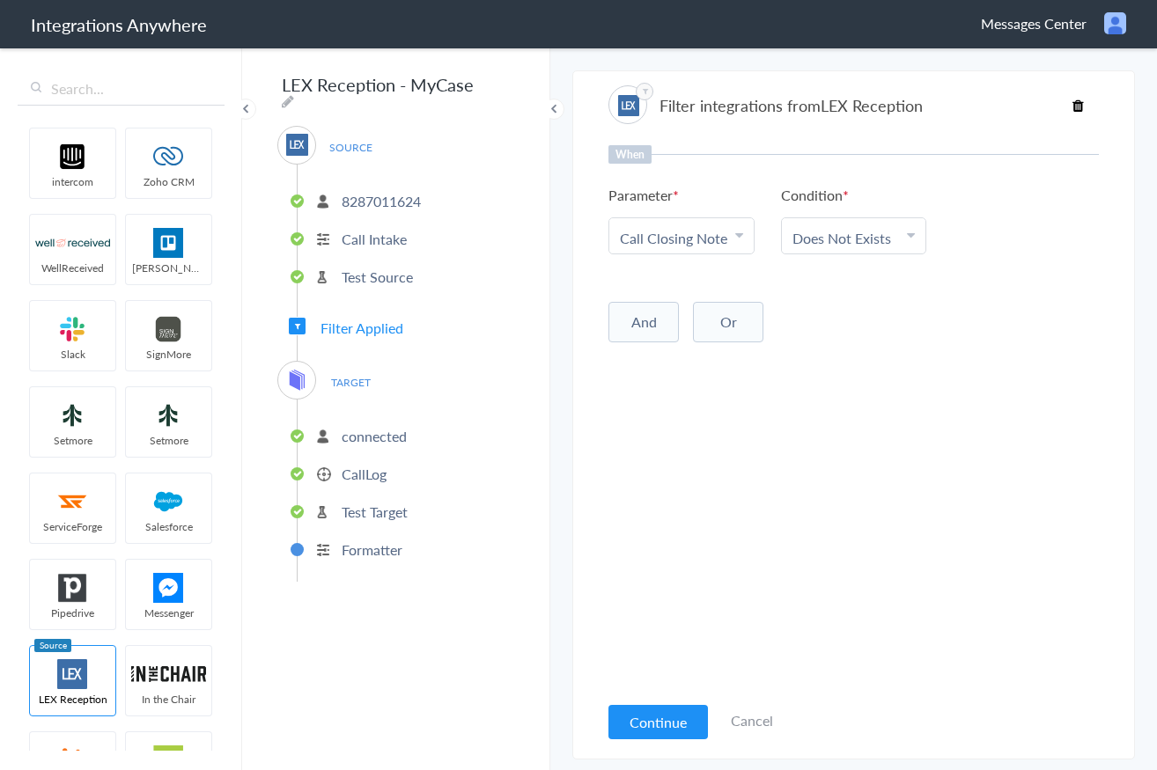
click at [645, 330] on button "And" at bounding box center [643, 322] width 70 height 40
click at [711, 357] on span "Choose Parameter" at bounding box center [675, 359] width 110 height 20
click at [683, 402] on input "text" at bounding box center [681, 407] width 144 height 38
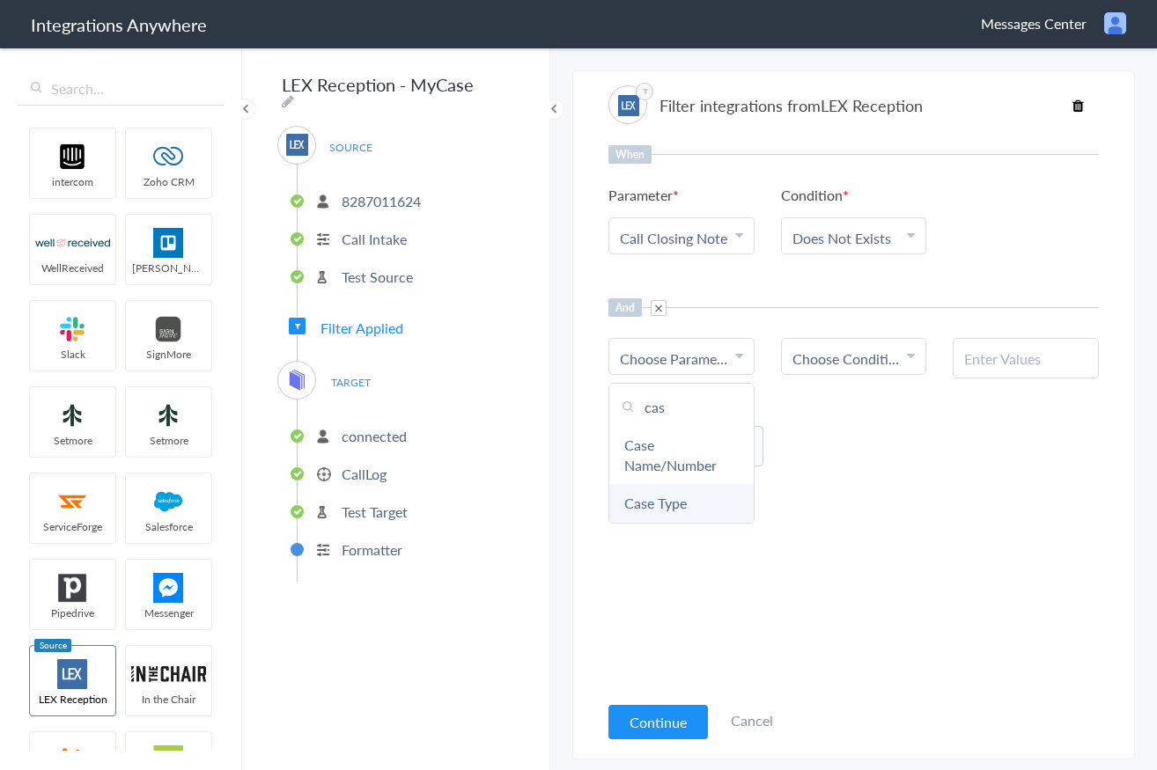
type input "cas"
drag, startPoint x: 707, startPoint y: 503, endPoint x: 758, endPoint y: 484, distance: 54.3
click at [707, 503] on link "Case Type" at bounding box center [681, 503] width 144 height 38
click at [871, 354] on span "Choose Condition" at bounding box center [847, 359] width 110 height 20
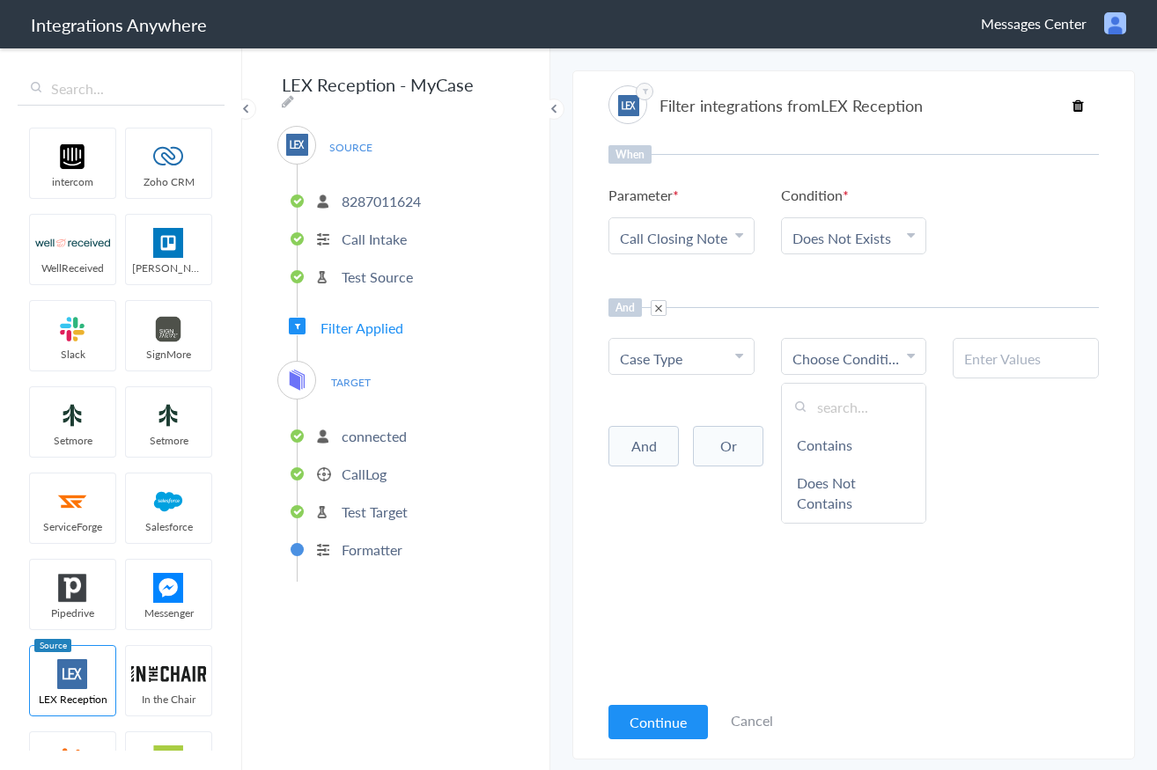
drag, startPoint x: 858, startPoint y: 456, endPoint x: 867, endPoint y: 451, distance: 10.3
click at [858, 456] on link "Contains" at bounding box center [854, 445] width 144 height 38
click at [655, 311] on span at bounding box center [659, 308] width 16 height 16
